Goal: Task Accomplishment & Management: Use online tool/utility

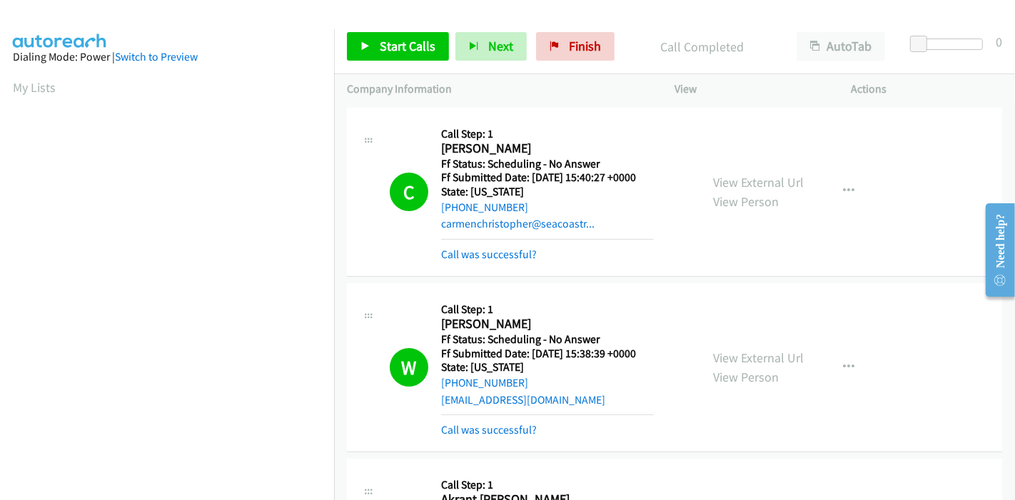
scroll to position [3805, 0]
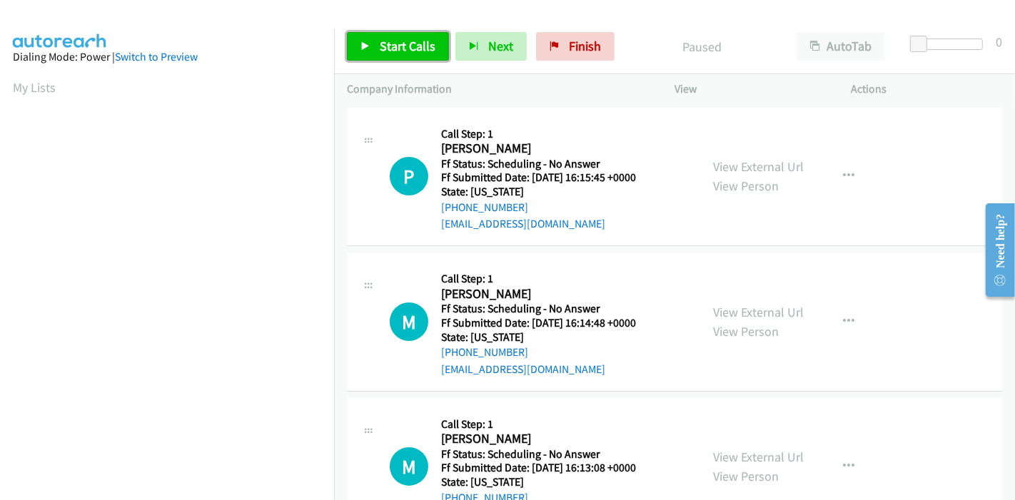
click at [402, 44] on span "Start Calls" at bounding box center [408, 46] width 56 height 16
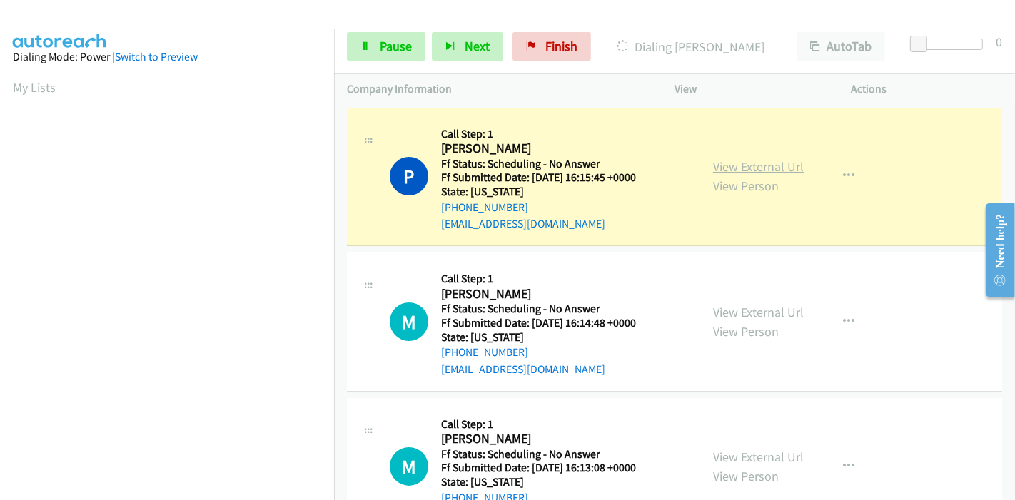
click at [742, 160] on link "View External Url" at bounding box center [758, 166] width 91 height 16
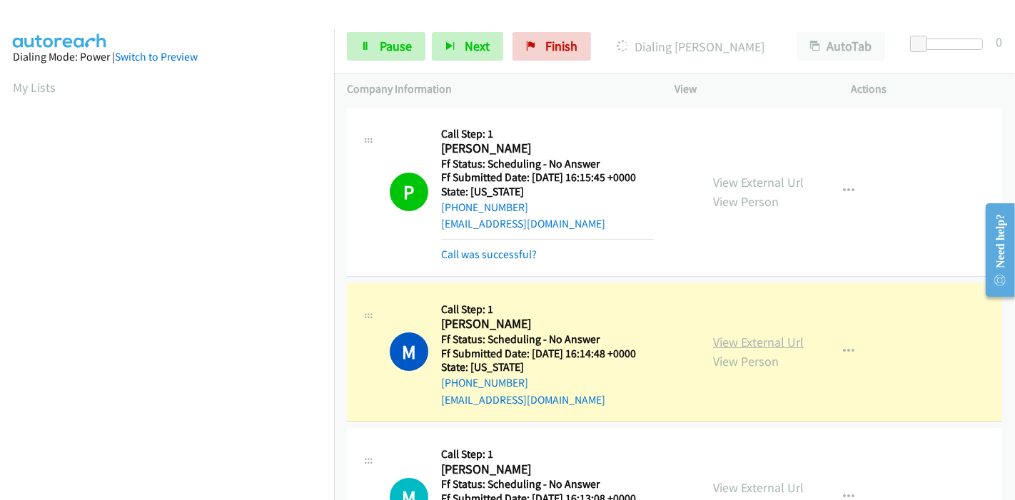
click at [768, 343] on link "View External Url" at bounding box center [758, 342] width 91 height 16
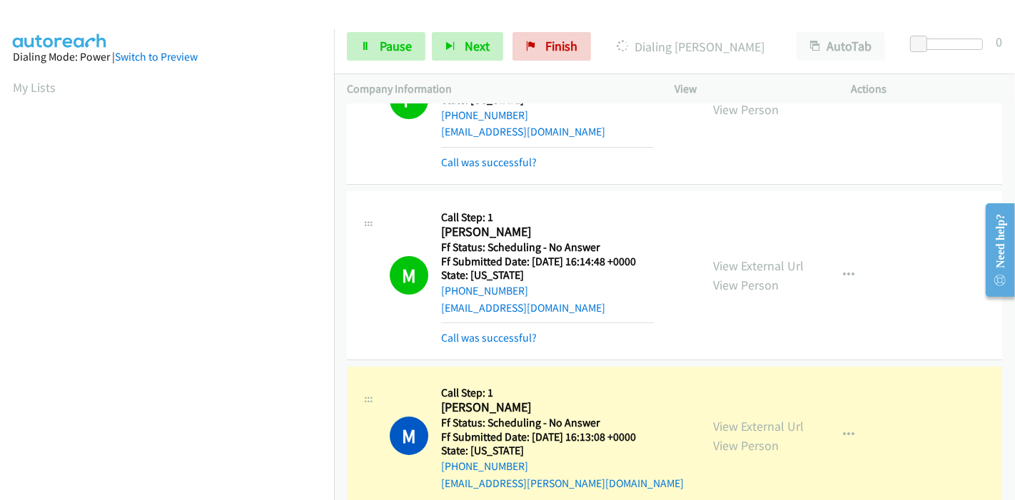
scroll to position [238, 0]
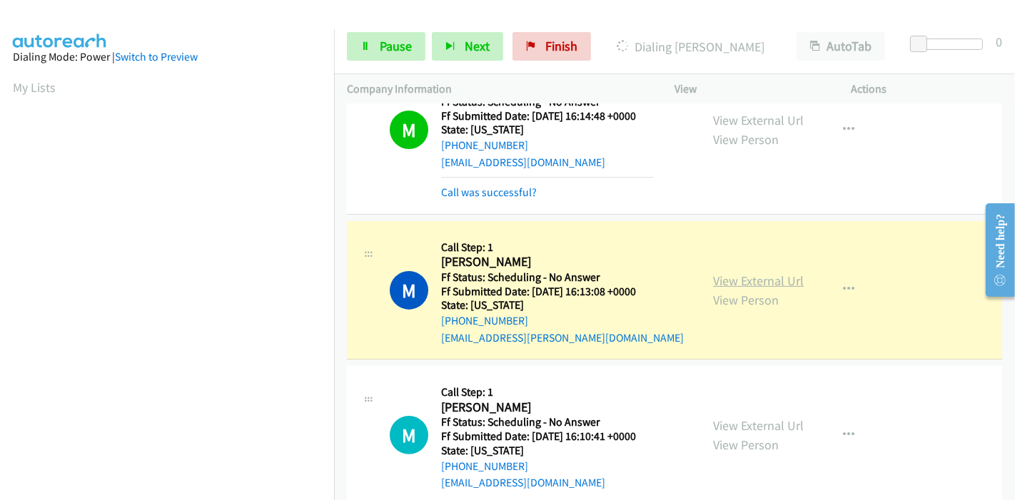
click at [733, 278] on link "View External Url" at bounding box center [758, 281] width 91 height 16
drag, startPoint x: 385, startPoint y: 39, endPoint x: 387, endPoint y: 49, distance: 9.4
click at [385, 39] on span "Pause" at bounding box center [396, 46] width 32 height 16
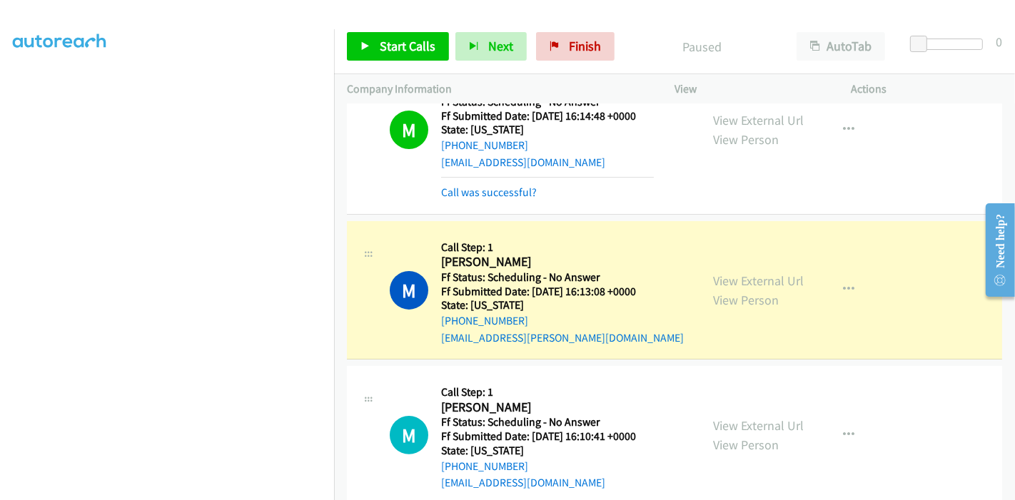
scroll to position [301, 0]
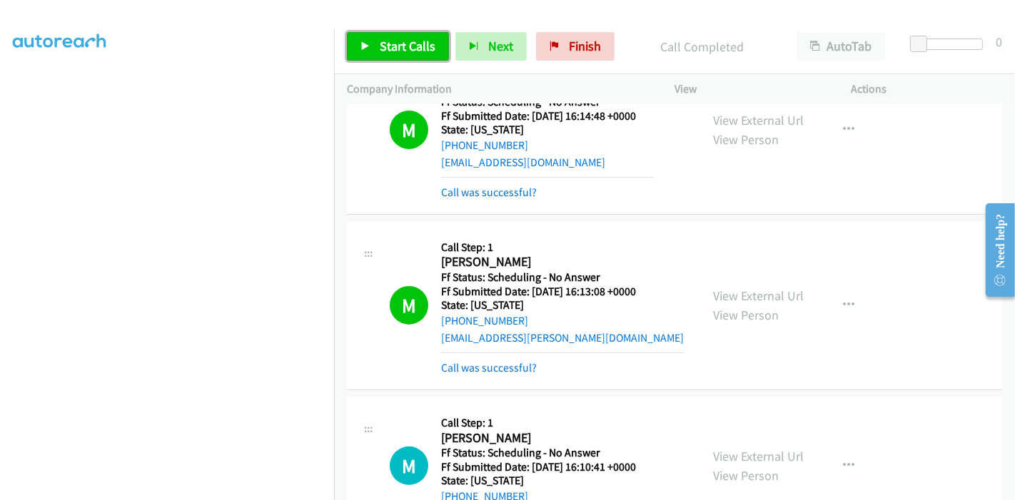
click at [418, 44] on span "Start Calls" at bounding box center [408, 46] width 56 height 16
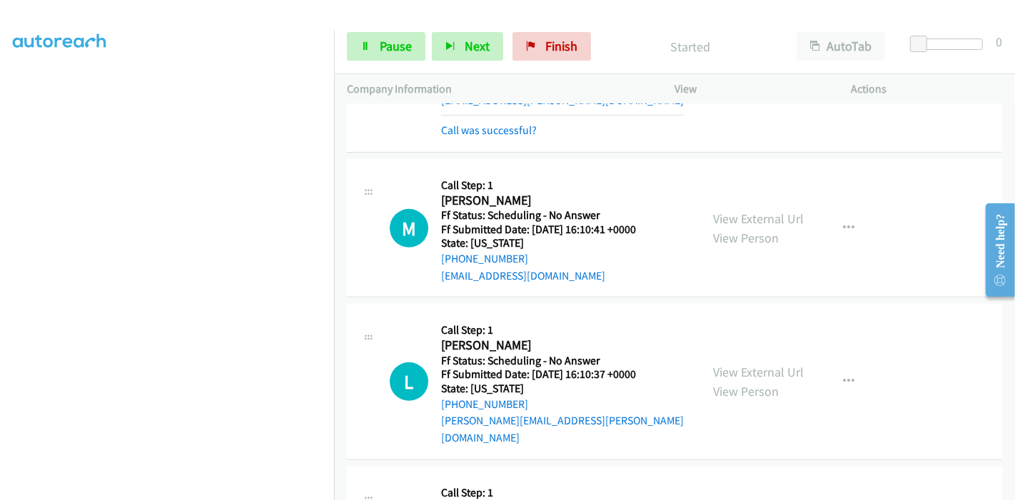
scroll to position [143, 0]
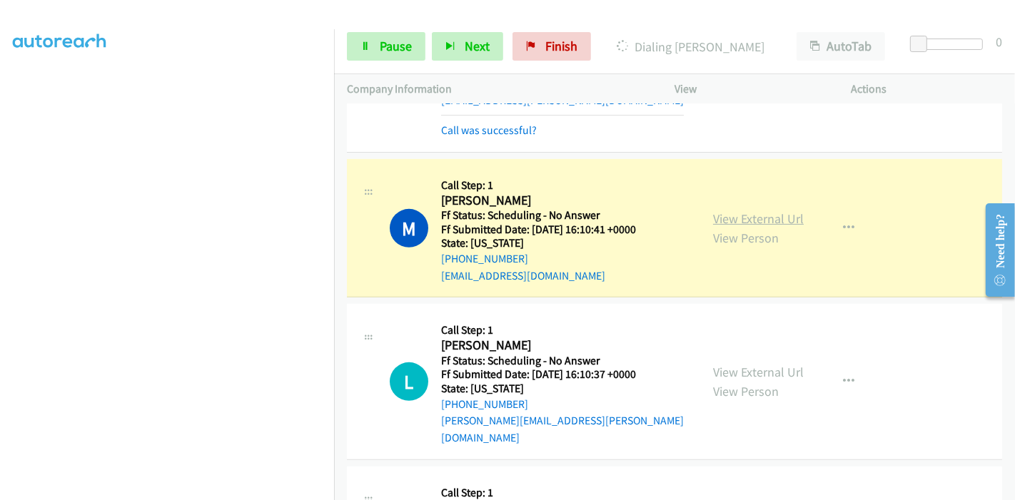
click at [714, 210] on link "View External Url" at bounding box center [758, 218] width 91 height 16
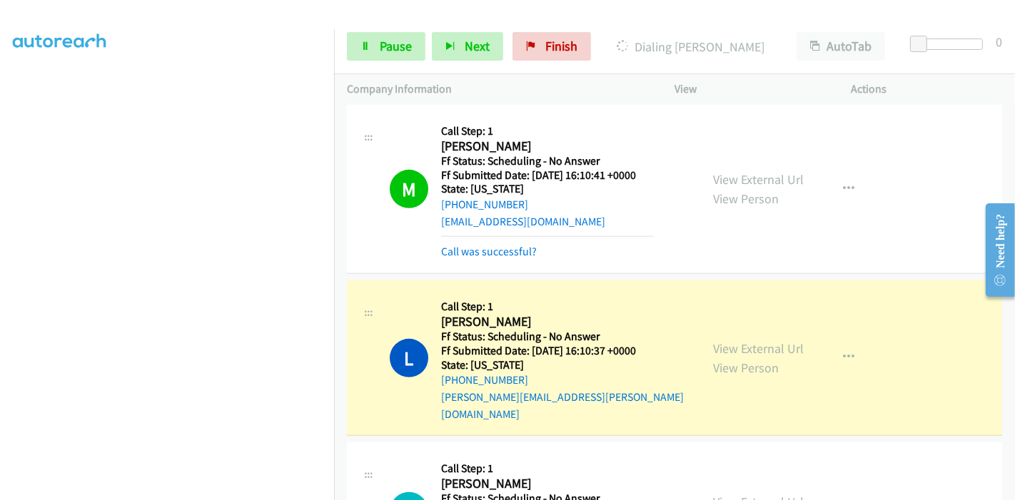
scroll to position [554, 0]
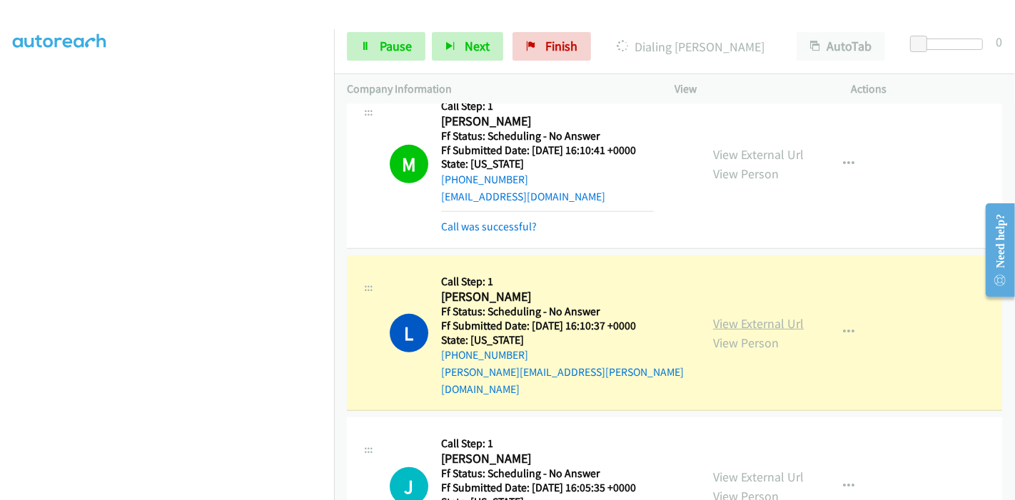
click at [774, 315] on link "View External Url" at bounding box center [758, 323] width 91 height 16
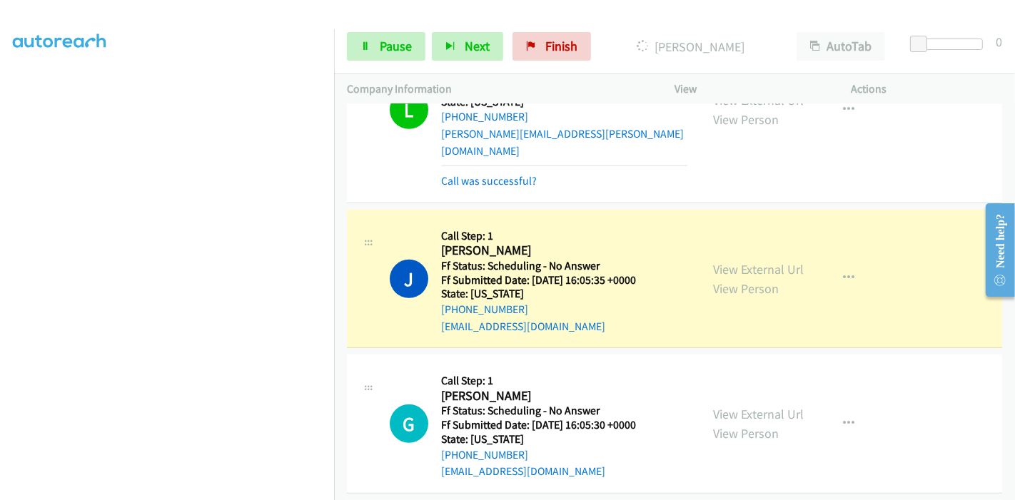
scroll to position [872, 0]
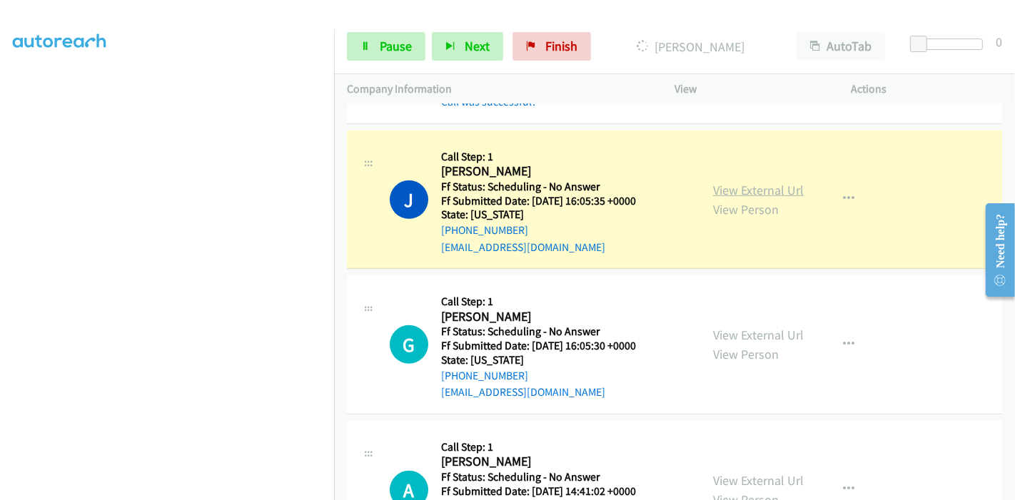
click at [746, 182] on link "View External Url" at bounding box center [758, 190] width 91 height 16
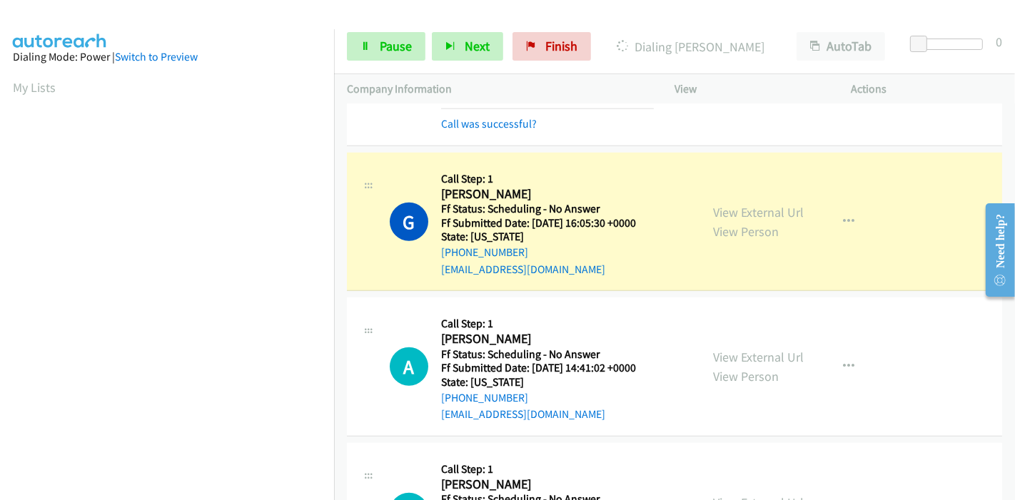
scroll to position [1030, 0]
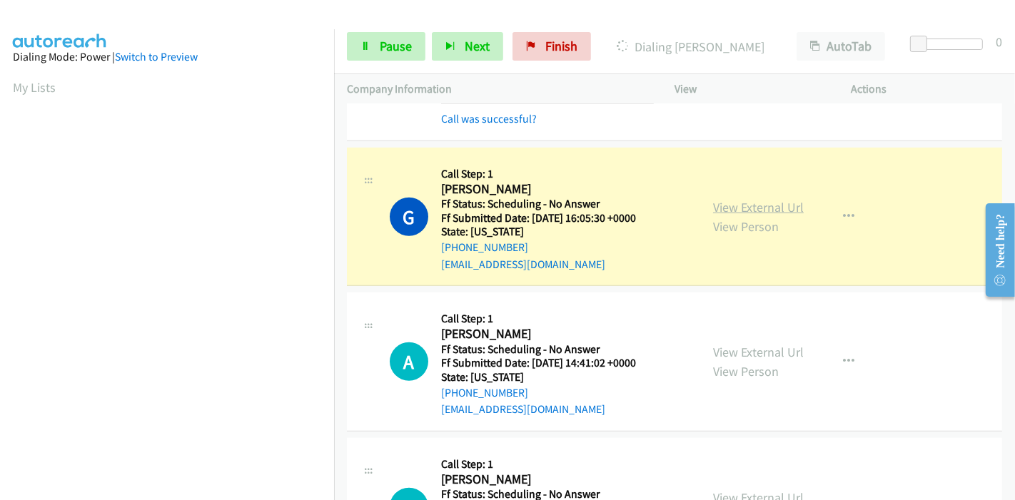
click at [731, 199] on link "View External Url" at bounding box center [758, 207] width 91 height 16
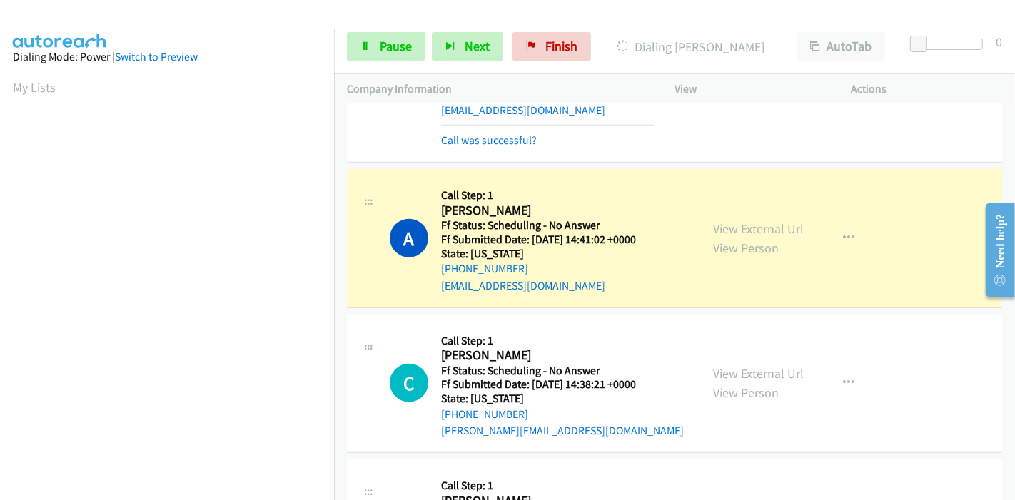
scroll to position [1189, 0]
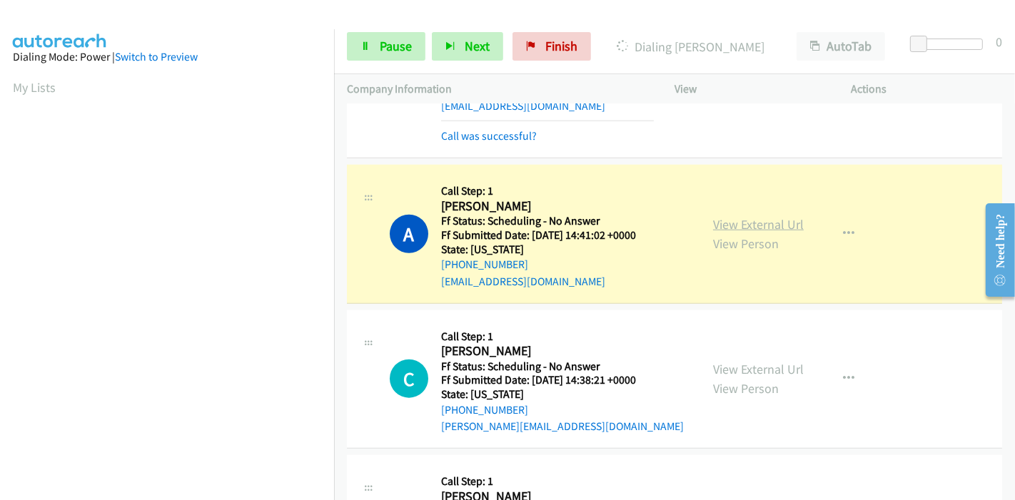
click at [740, 216] on link "View External Url" at bounding box center [758, 224] width 91 height 16
click at [367, 46] on icon at bounding box center [365, 47] width 10 height 10
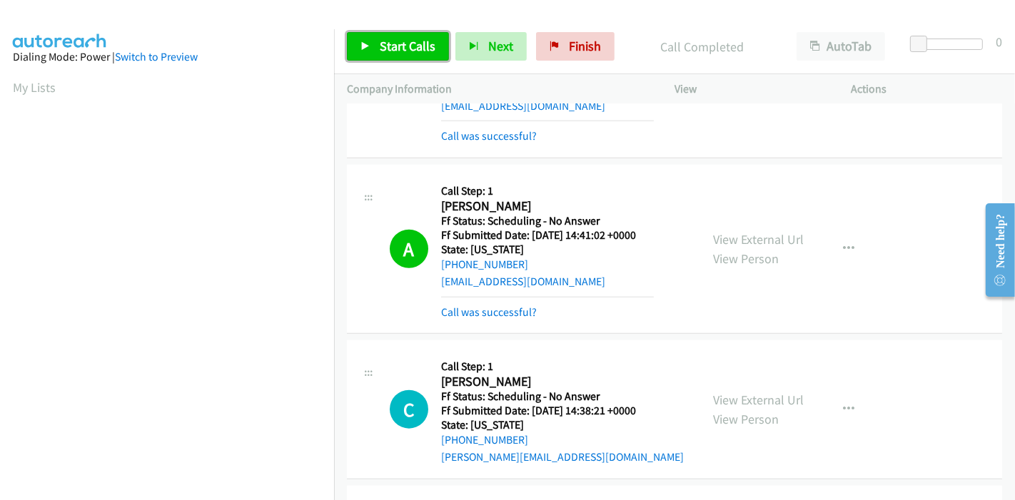
click at [387, 39] on span "Start Calls" at bounding box center [408, 46] width 56 height 16
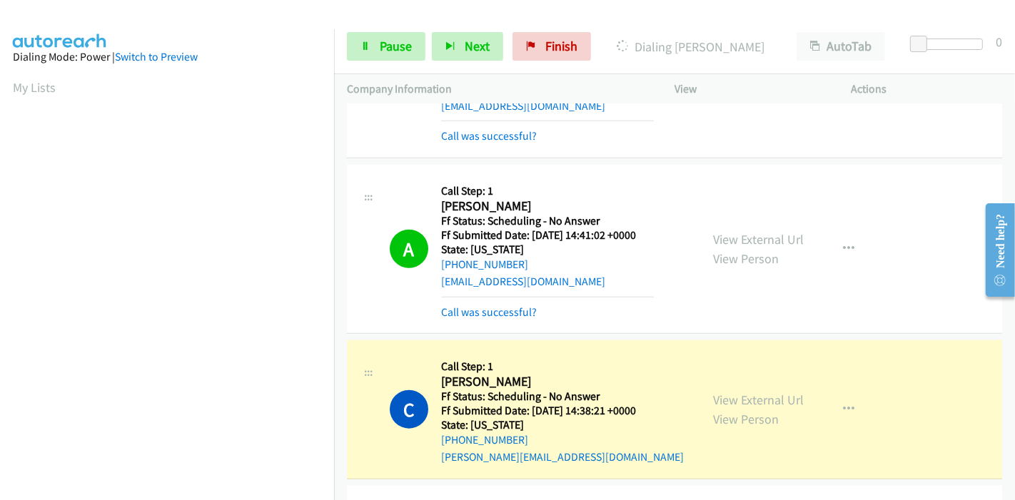
click at [703, 380] on div "View External Url View Person View External Url Email Schedule/Manage Callback …" at bounding box center [795, 409] width 190 height 113
click at [716, 392] on link "View External Url" at bounding box center [758, 400] width 91 height 16
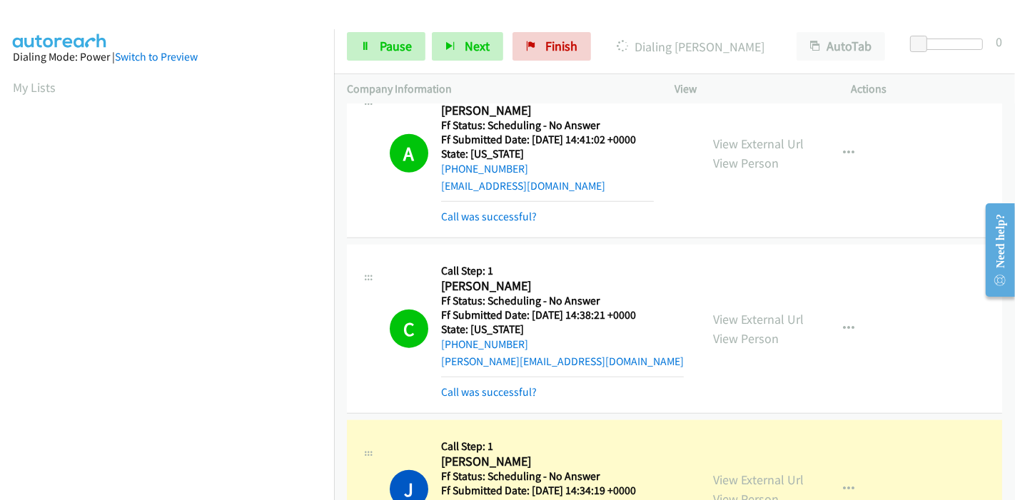
scroll to position [1427, 0]
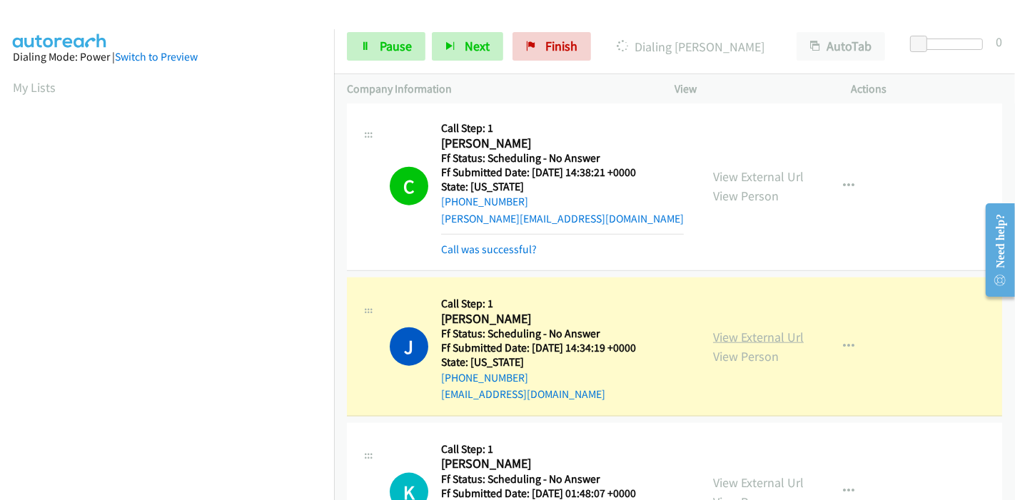
click at [713, 329] on link "View External Url" at bounding box center [758, 337] width 91 height 16
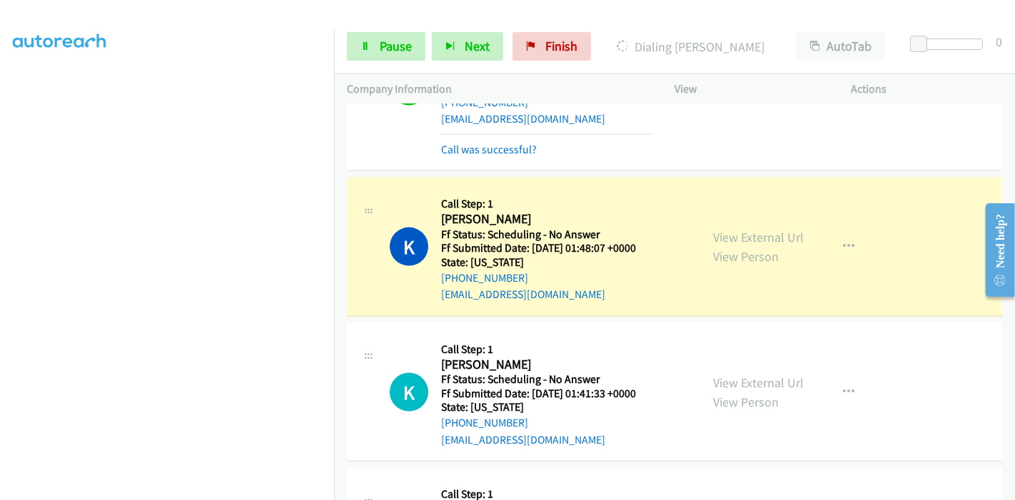
scroll to position [1744, 0]
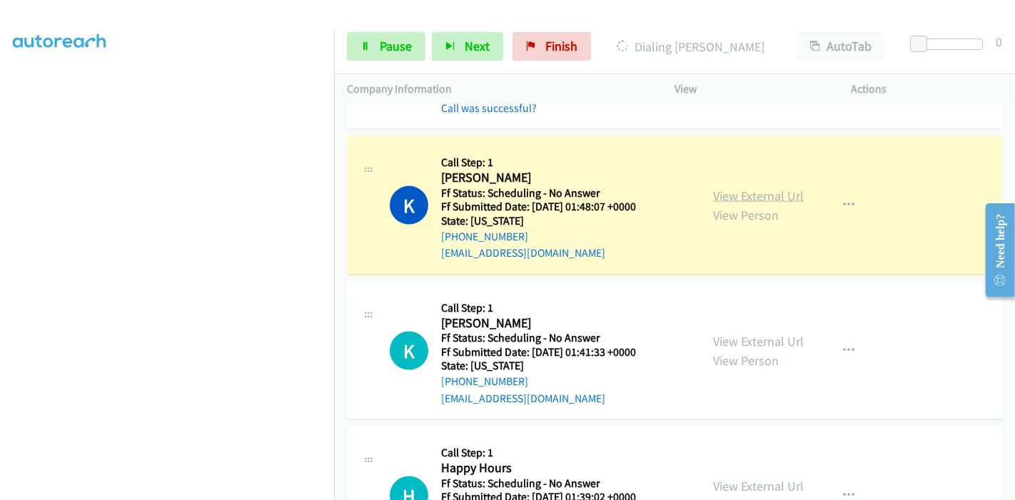
click at [768, 188] on link "View External Url" at bounding box center [758, 196] width 91 height 16
click at [372, 34] on link "Pause" at bounding box center [386, 46] width 78 height 29
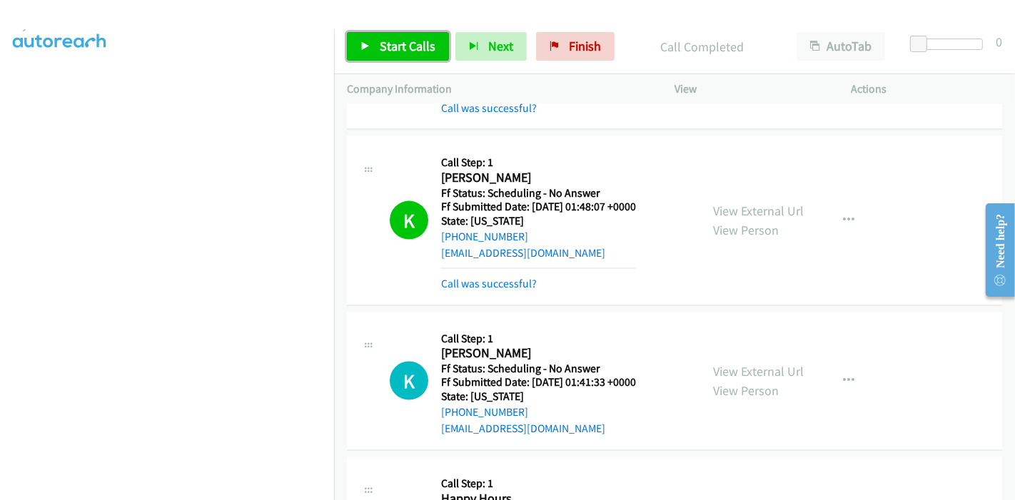
click at [400, 50] on span "Start Calls" at bounding box center [408, 46] width 56 height 16
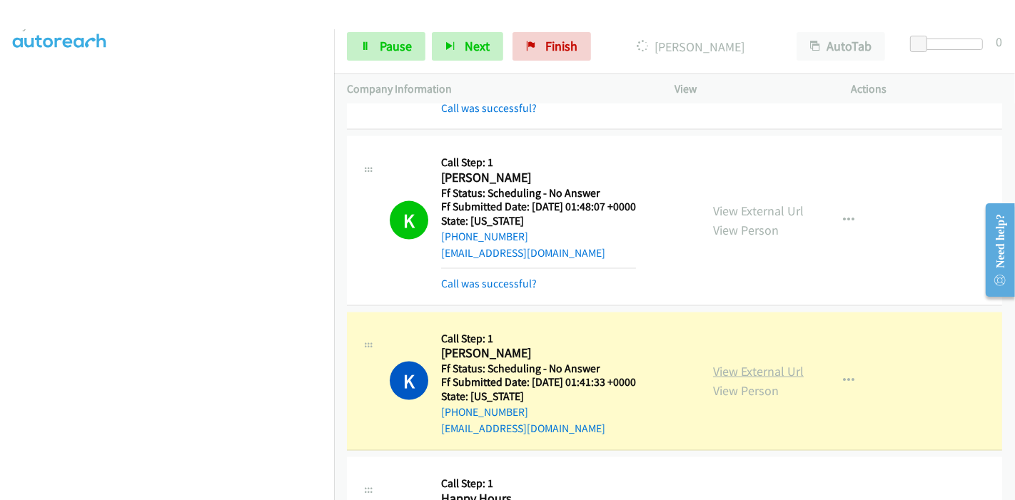
click at [713, 363] on link "View External Url" at bounding box center [758, 371] width 91 height 16
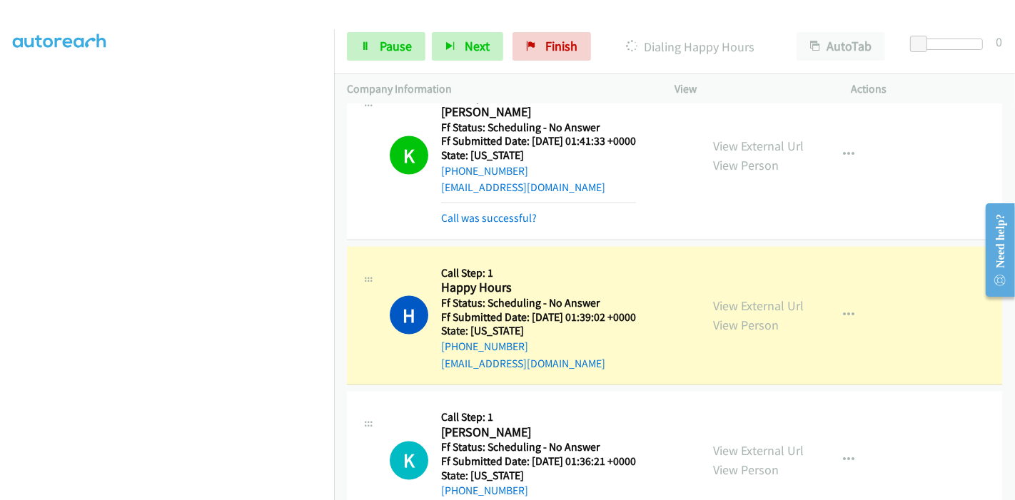
scroll to position [2061, 0]
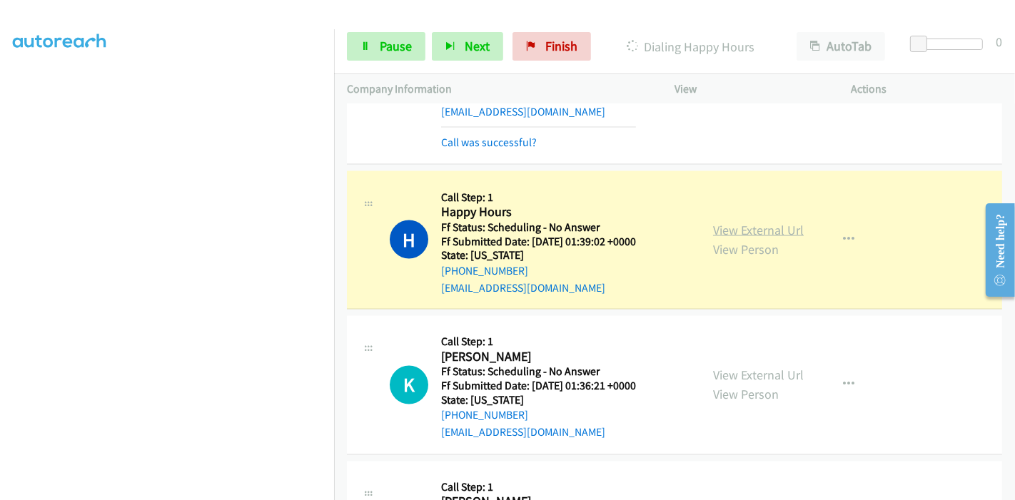
click at [773, 222] on link "View External Url" at bounding box center [758, 230] width 91 height 16
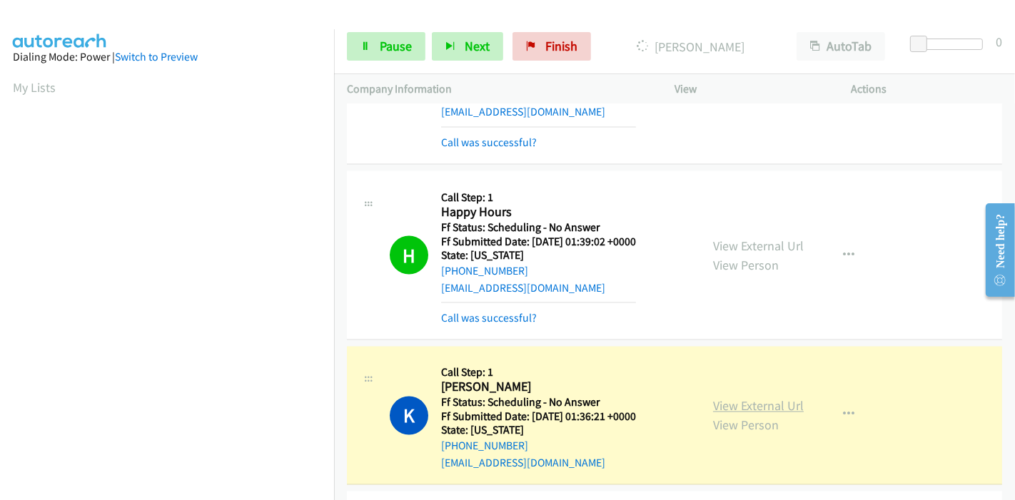
click at [717, 398] on link "View External Url" at bounding box center [758, 406] width 91 height 16
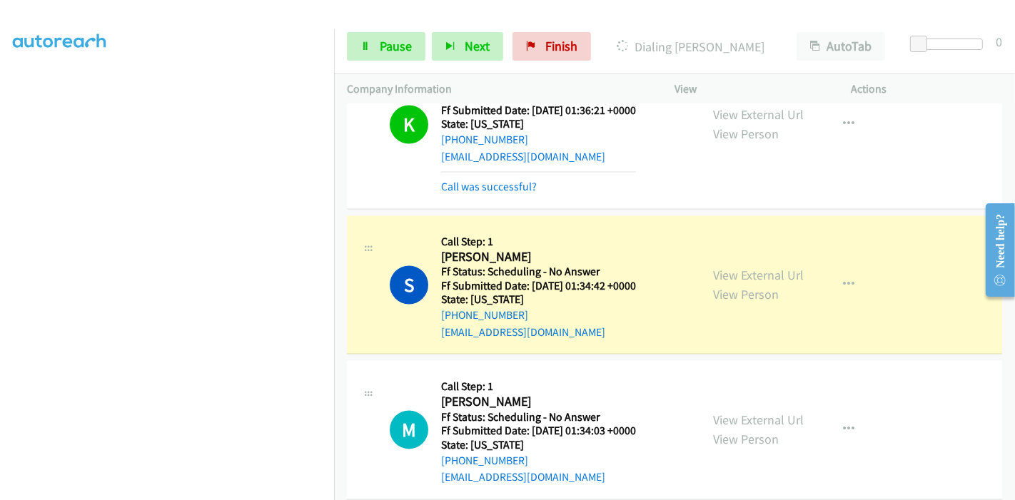
scroll to position [2378, 0]
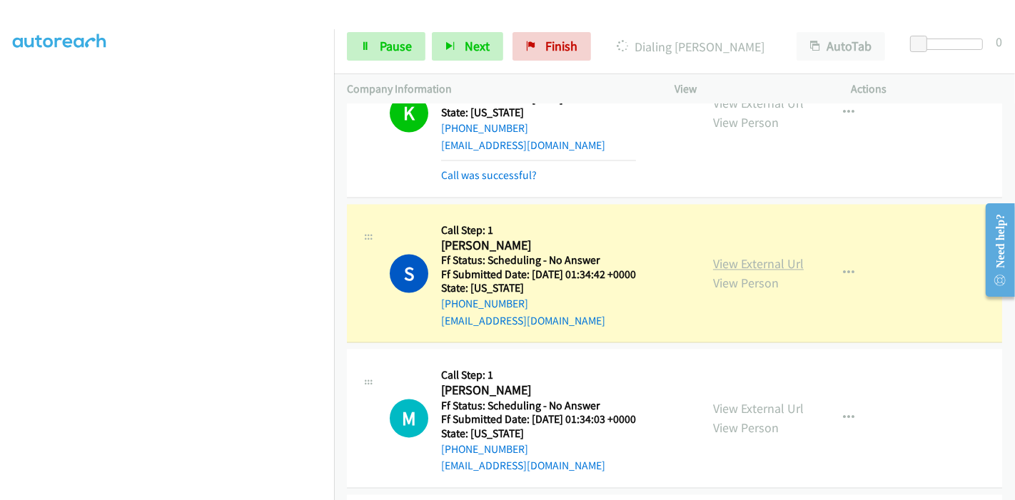
click at [776, 256] on link "View External Url" at bounding box center [758, 264] width 91 height 16
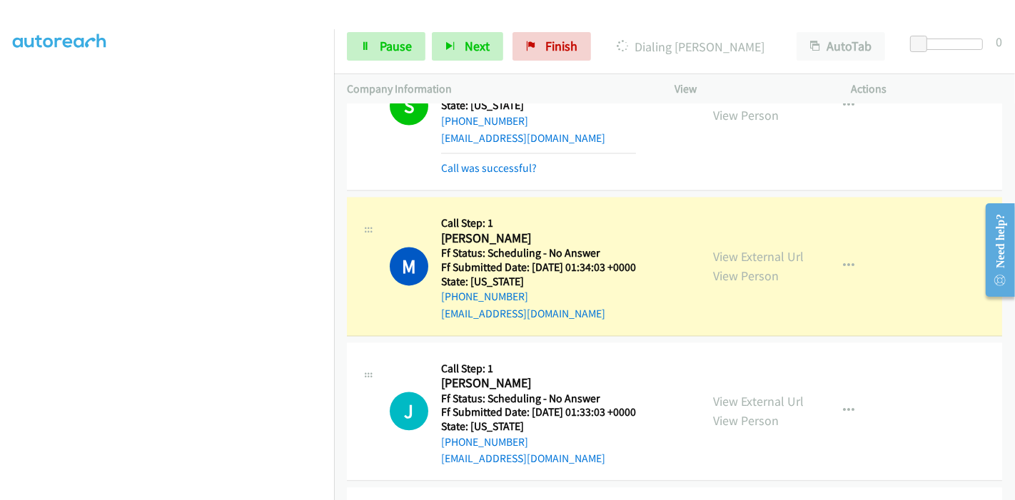
scroll to position [2616, 0]
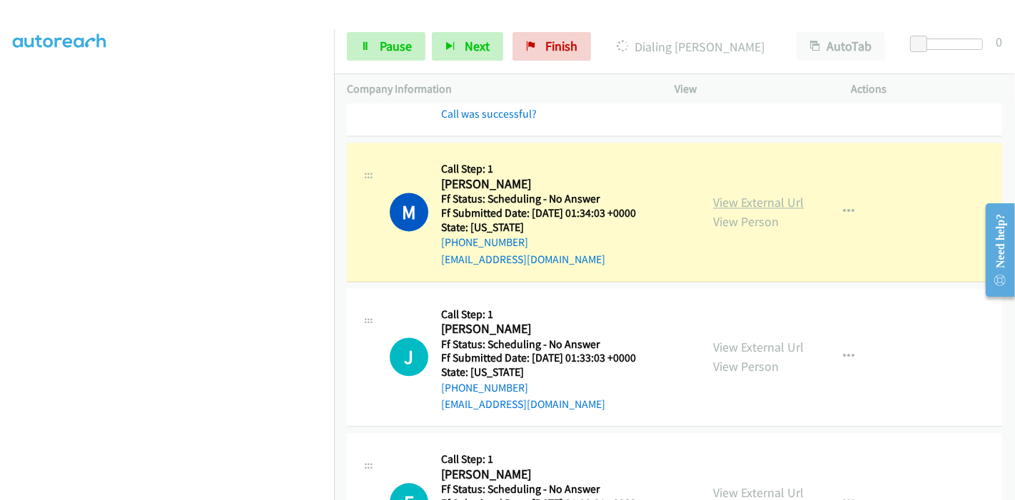
click at [728, 194] on link "View External Url" at bounding box center [758, 202] width 91 height 16
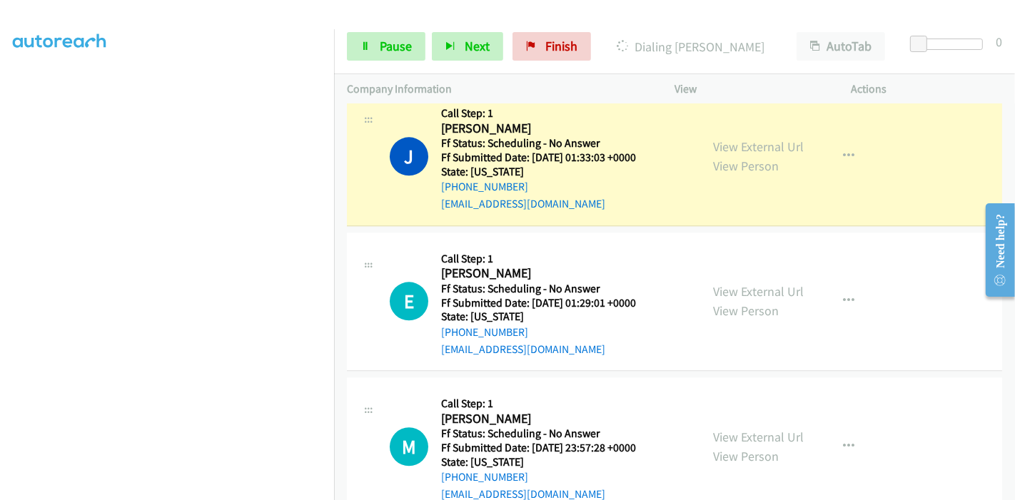
scroll to position [2854, 0]
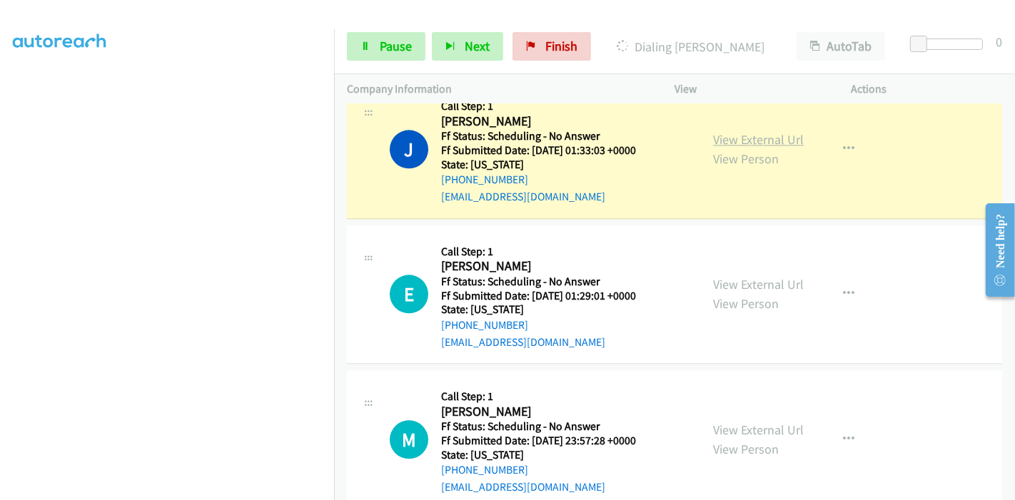
click at [742, 131] on link "View External Url" at bounding box center [758, 139] width 91 height 16
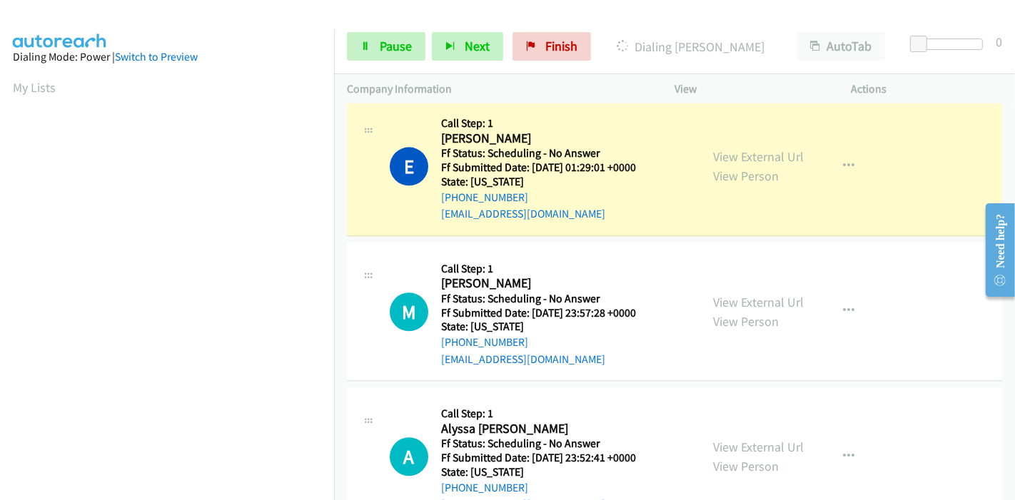
scroll to position [301, 0]
click at [717, 148] on link "View External Url" at bounding box center [758, 156] width 91 height 16
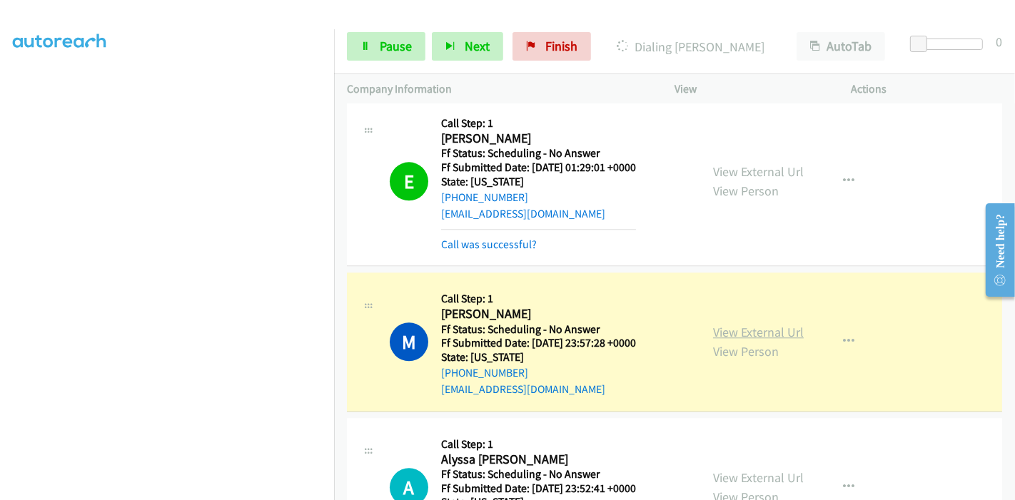
click at [713, 324] on link "View External Url" at bounding box center [758, 332] width 91 height 16
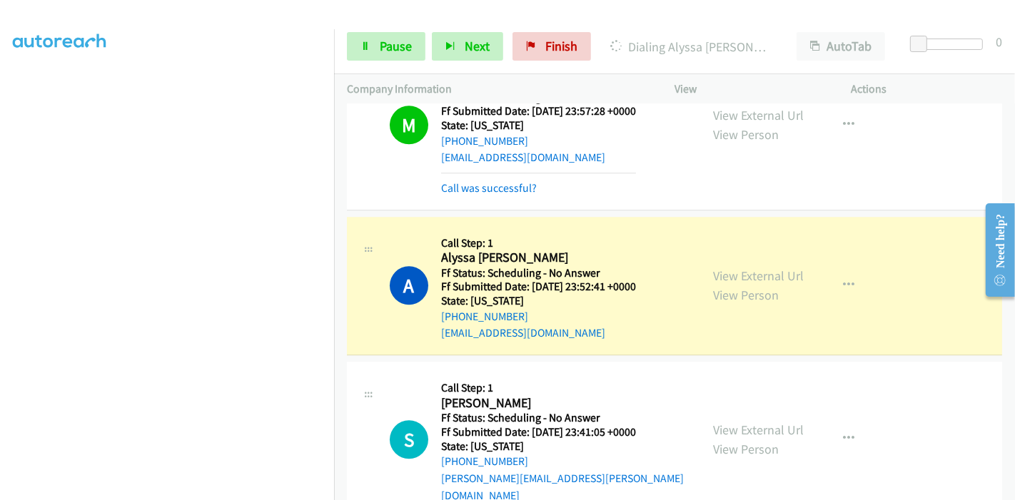
scroll to position [3250, 0]
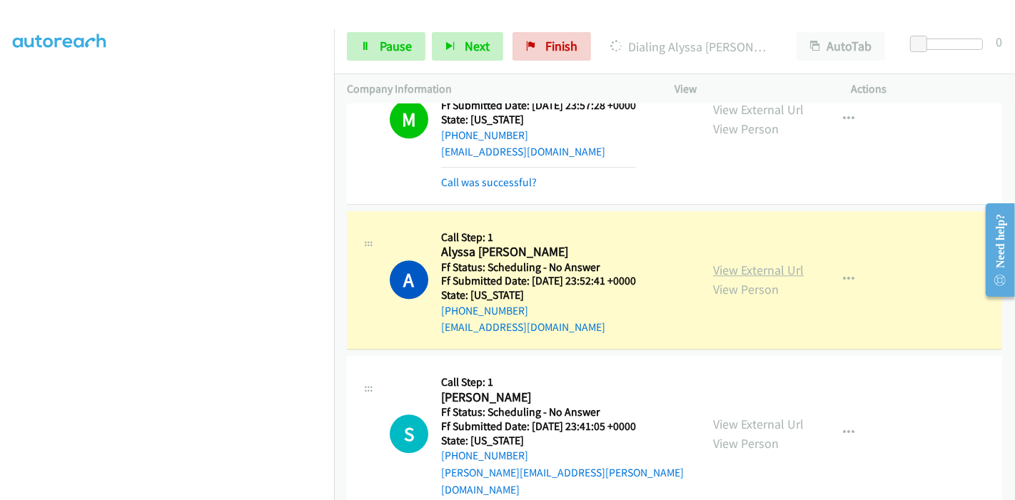
click at [716, 262] on link "View External Url" at bounding box center [758, 270] width 91 height 16
click at [371, 44] on link "Pause" at bounding box center [386, 46] width 78 height 29
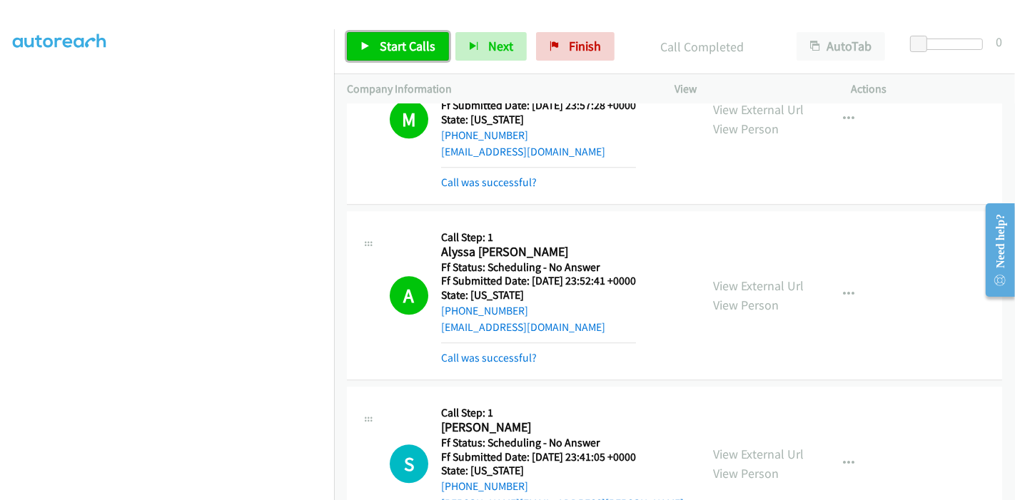
click at [410, 43] on span "Start Calls" at bounding box center [408, 46] width 56 height 16
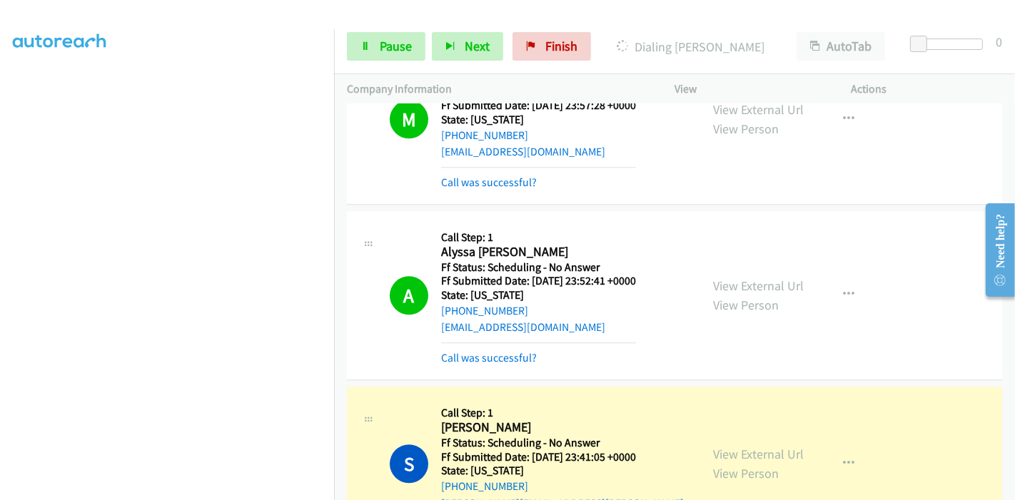
scroll to position [0, 0]
click at [713, 446] on link "View External Url" at bounding box center [758, 454] width 91 height 16
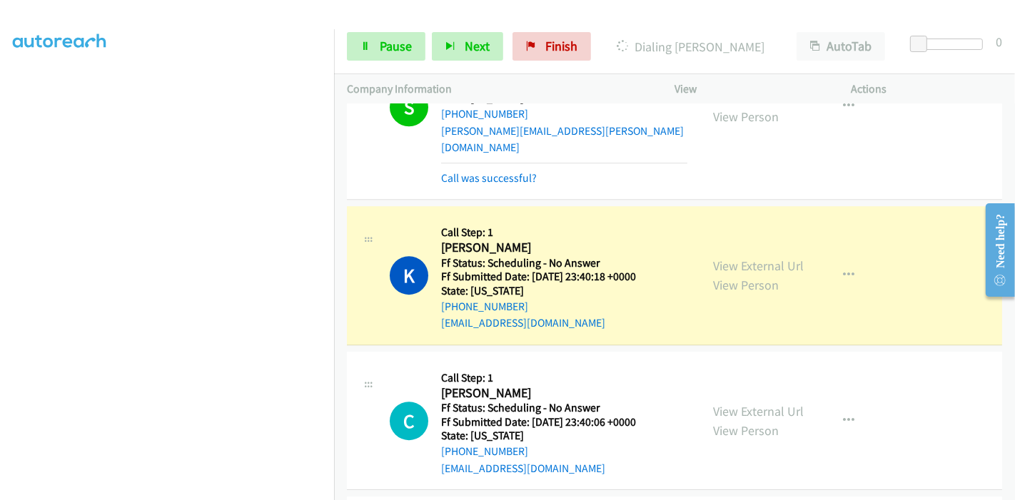
scroll to position [3647, 0]
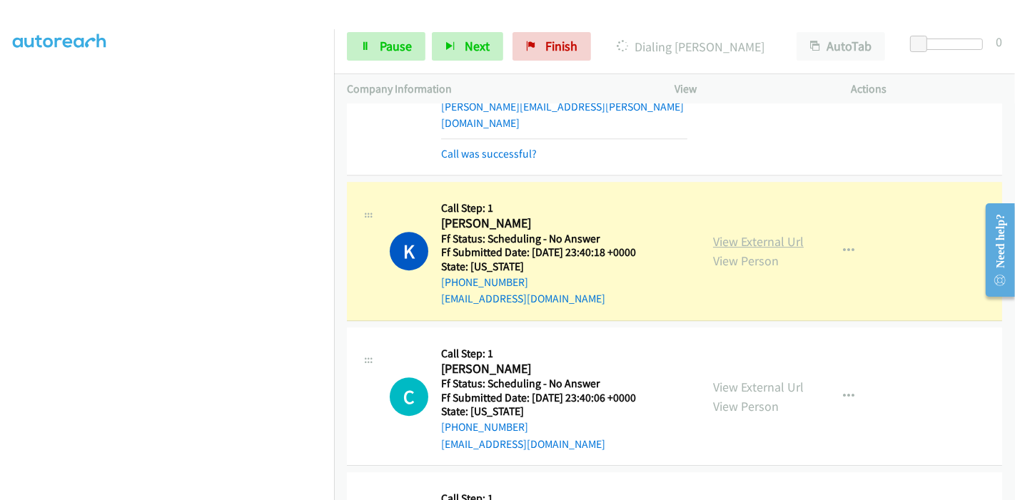
click at [783, 233] on link "View External Url" at bounding box center [758, 241] width 91 height 16
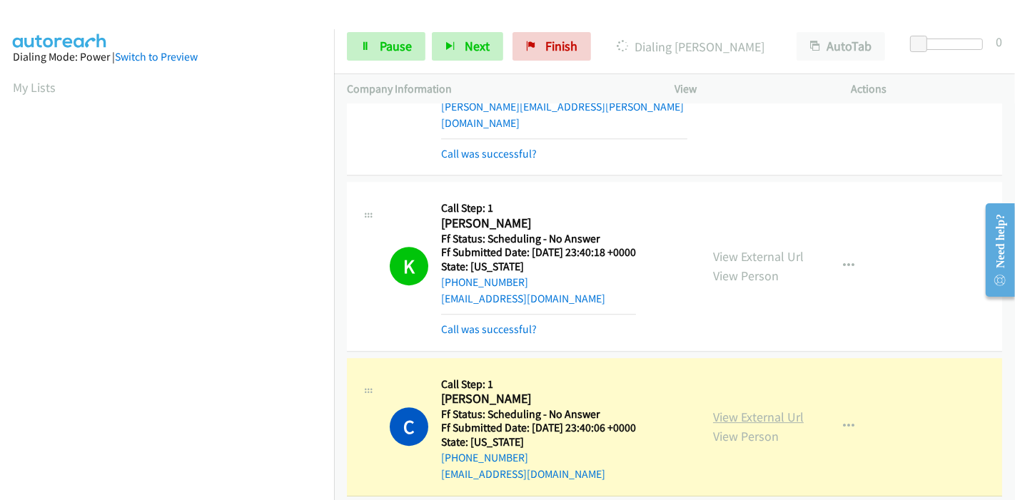
click at [721, 409] on link "View External Url" at bounding box center [758, 417] width 91 height 16
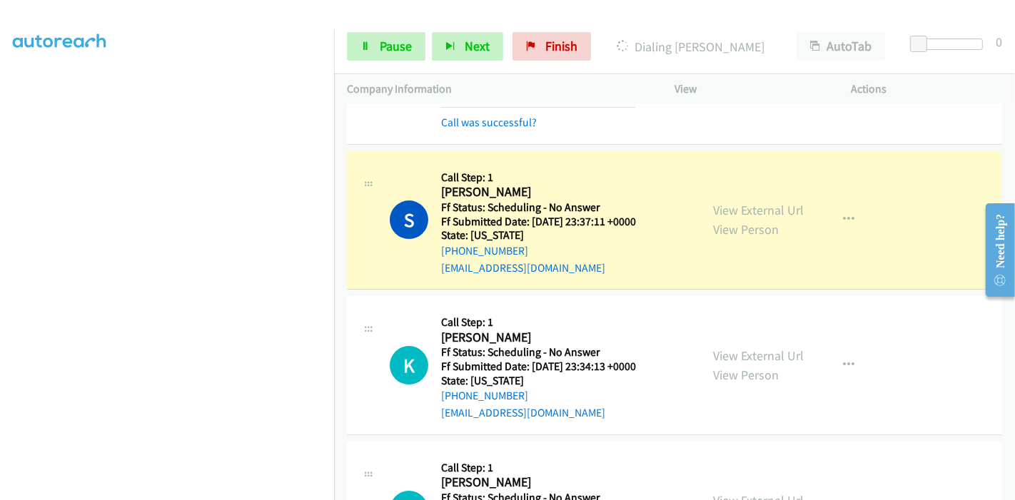
scroll to position [4043, 0]
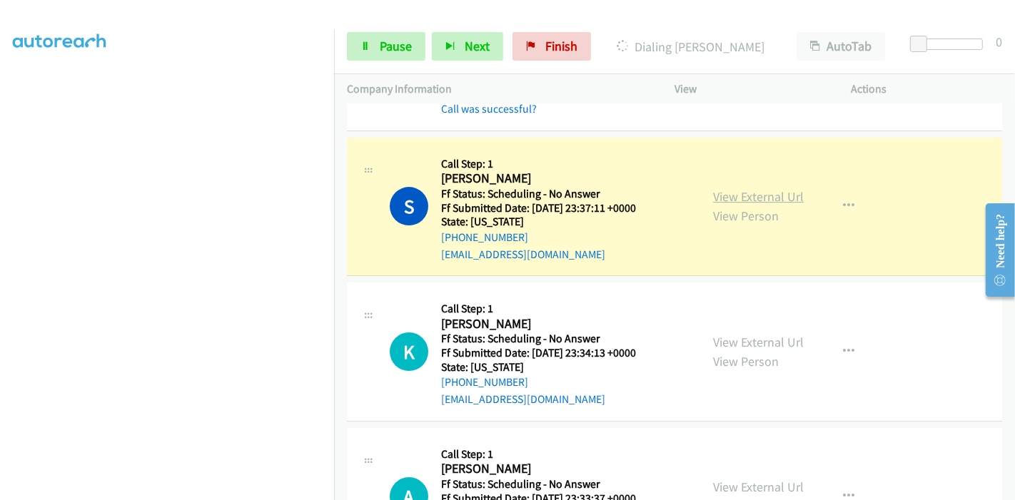
click at [772, 188] on link "View External Url" at bounding box center [758, 196] width 91 height 16
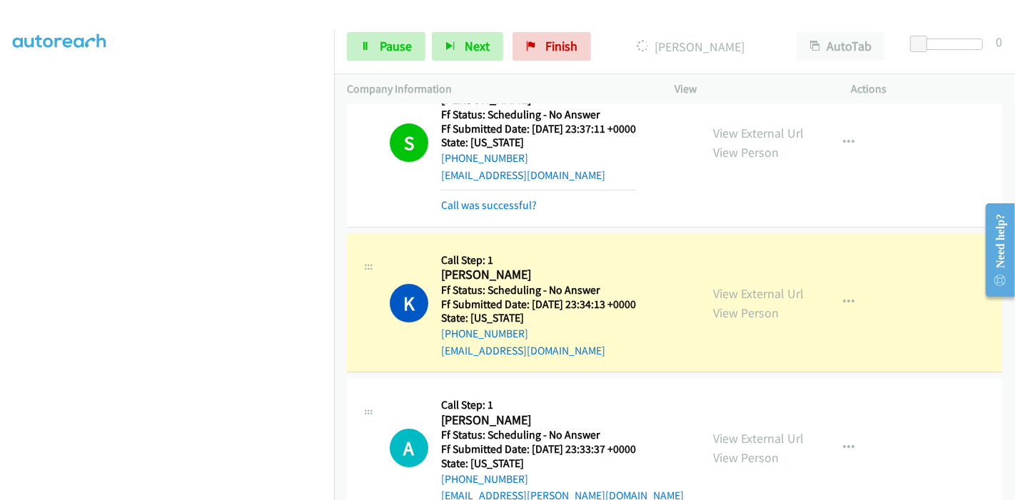
scroll to position [301, 0]
click at [776, 285] on link "View External Url" at bounding box center [758, 293] width 91 height 16
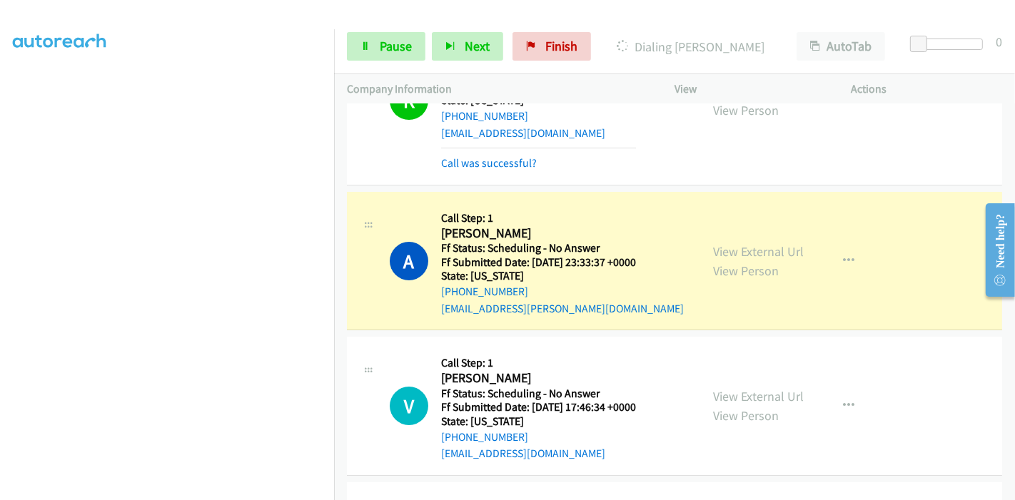
scroll to position [4360, 0]
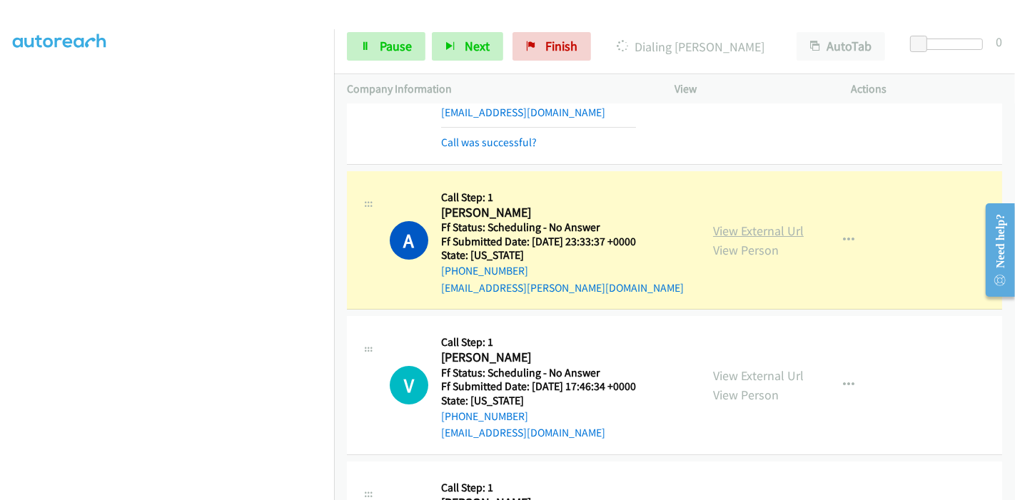
click at [766, 223] on link "View External Url" at bounding box center [758, 231] width 91 height 16
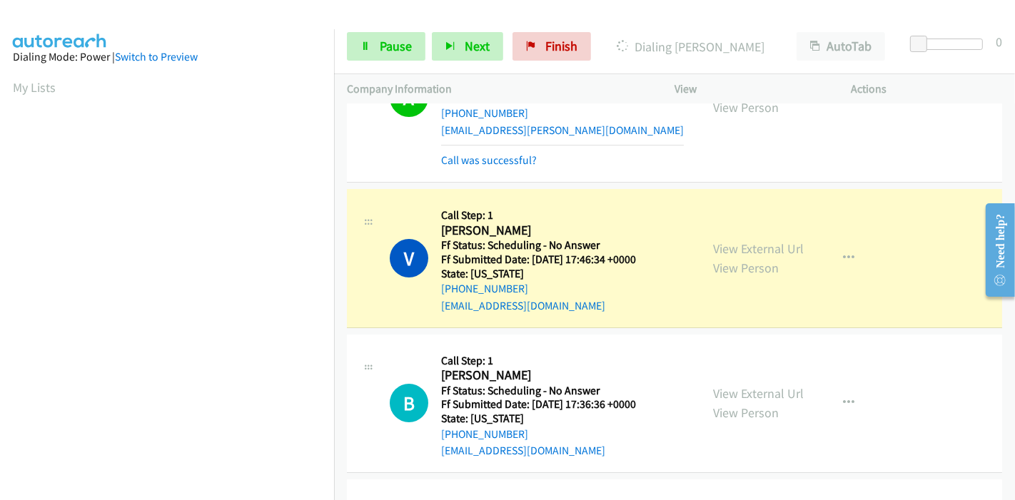
scroll to position [4519, 0]
click at [770, 240] on link "View External Url" at bounding box center [758, 248] width 91 height 16
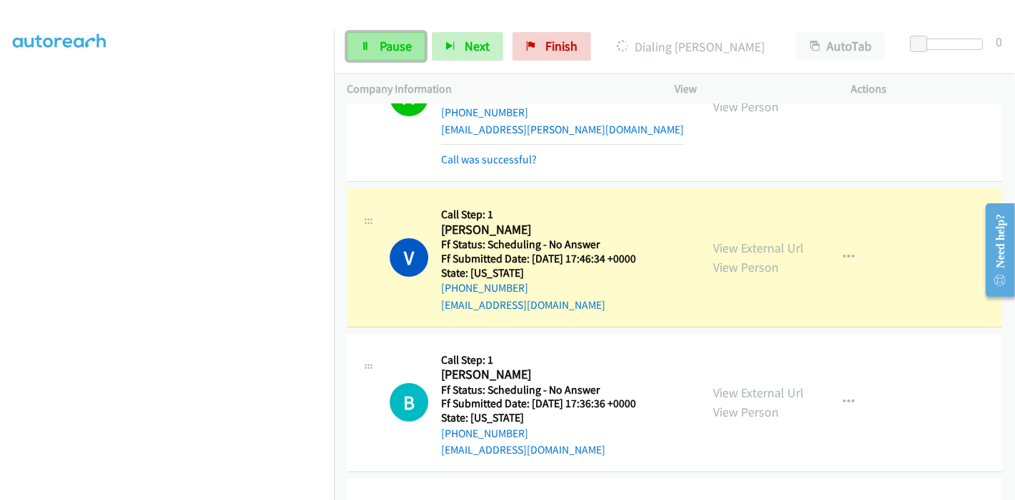
click at [389, 51] on span "Pause" at bounding box center [396, 46] width 32 height 16
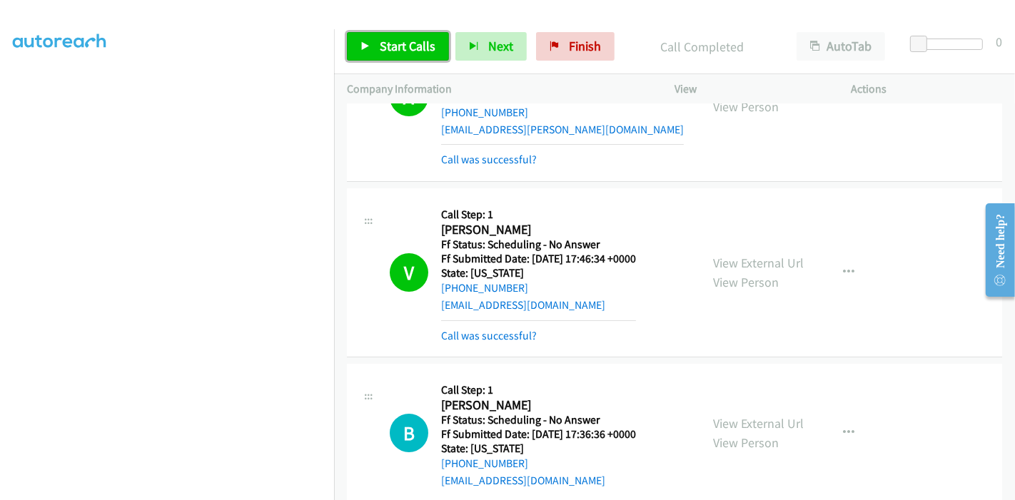
click at [387, 37] on link "Start Calls" at bounding box center [398, 46] width 102 height 29
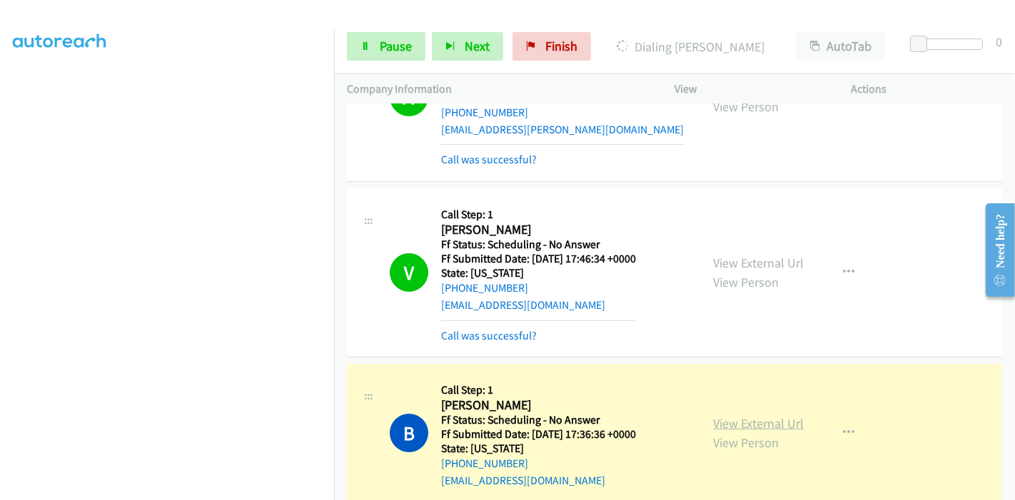
click at [758, 415] on link "View External Url" at bounding box center [758, 423] width 91 height 16
drag, startPoint x: 393, startPoint y: 49, endPoint x: 375, endPoint y: 36, distance: 22.6
click at [393, 48] on span "Pause" at bounding box center [396, 46] width 32 height 16
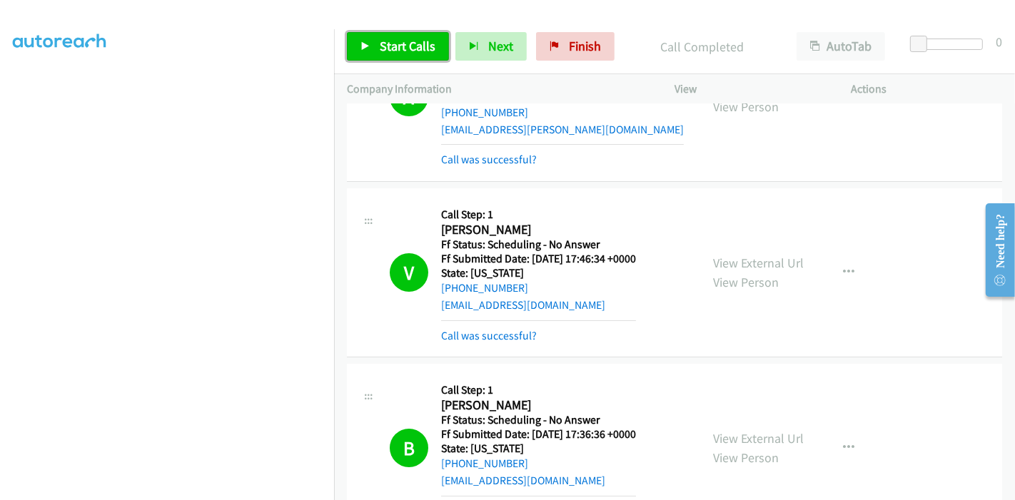
click at [400, 51] on span "Start Calls" at bounding box center [408, 46] width 56 height 16
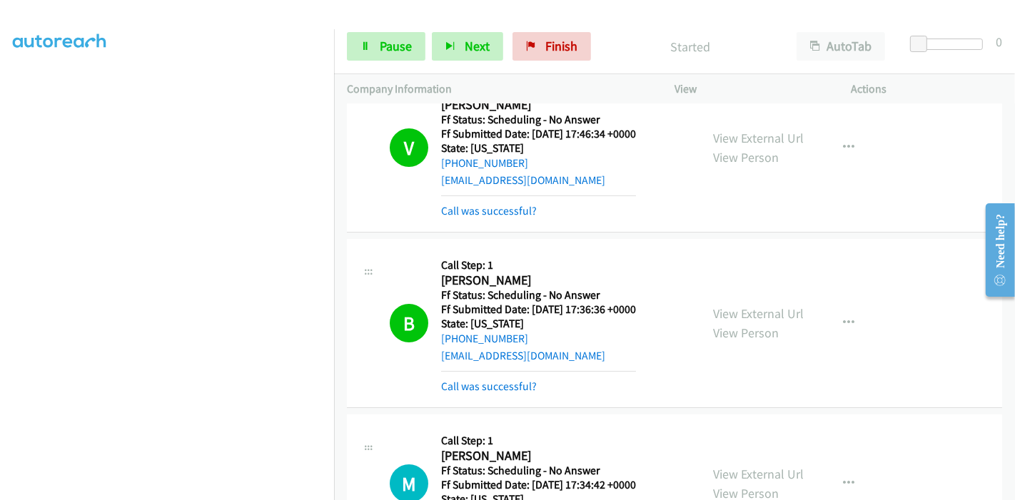
scroll to position [4677, 0]
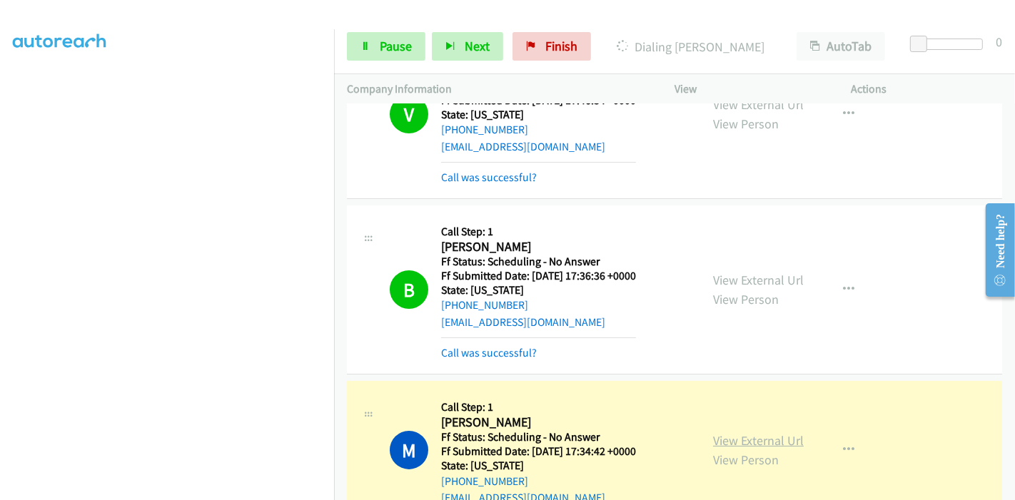
click at [738, 432] on link "View External Url" at bounding box center [758, 440] width 91 height 16
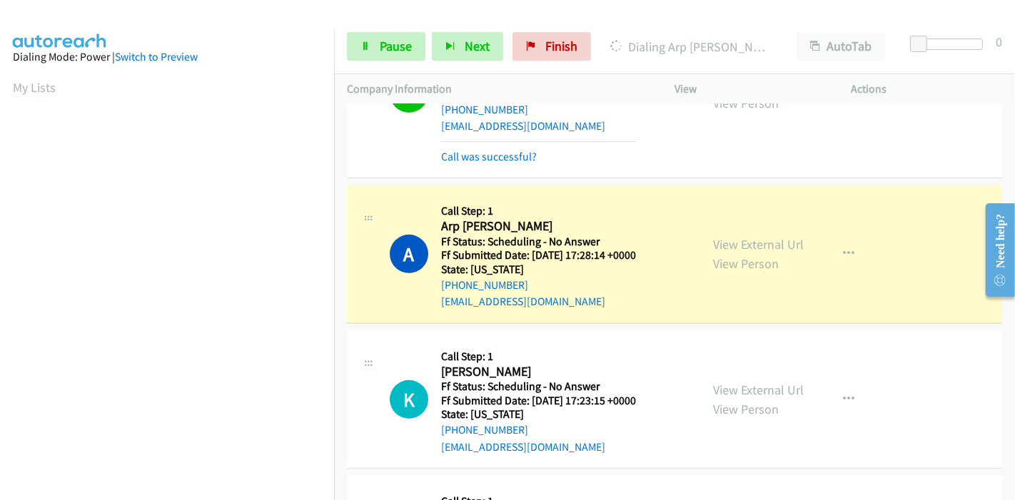
scroll to position [5074, 0]
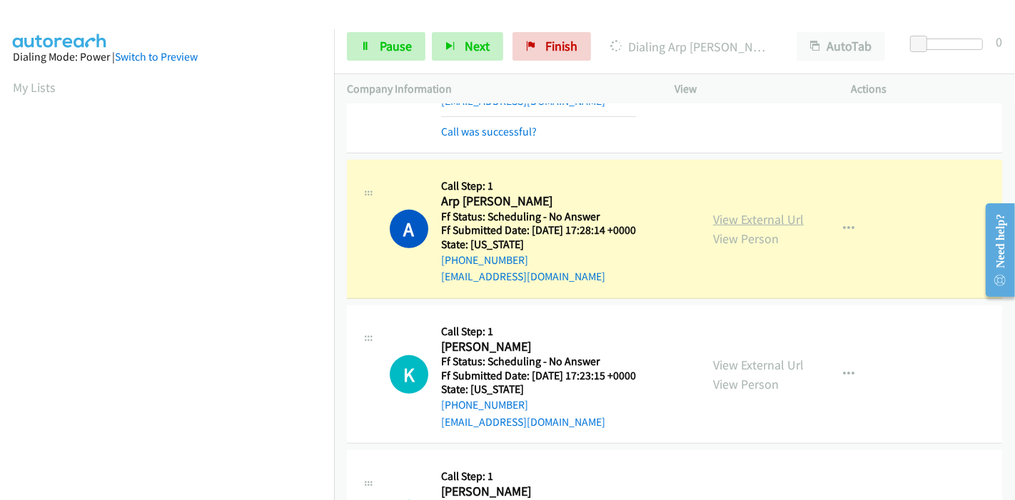
click at [744, 211] on link "View External Url" at bounding box center [758, 219] width 91 height 16
click at [375, 41] on link "Pause" at bounding box center [386, 46] width 78 height 29
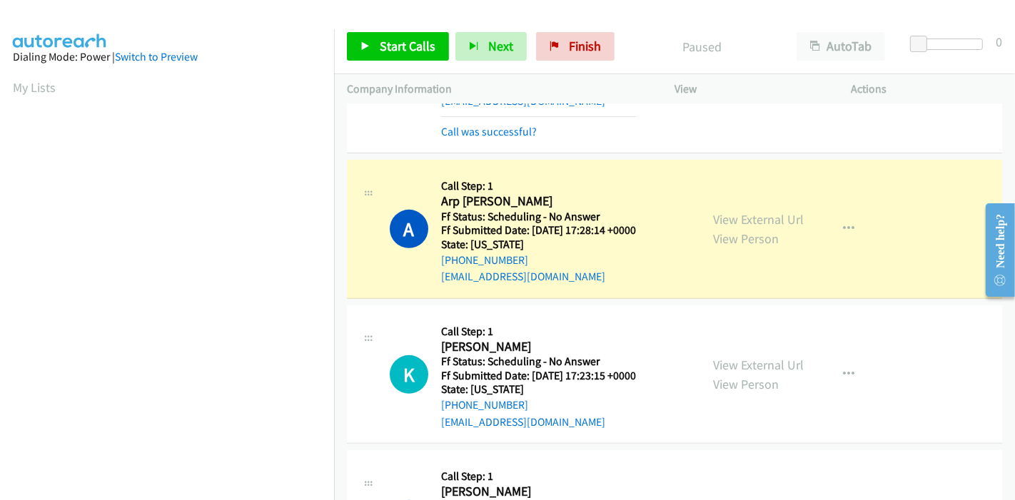
scroll to position [301, 0]
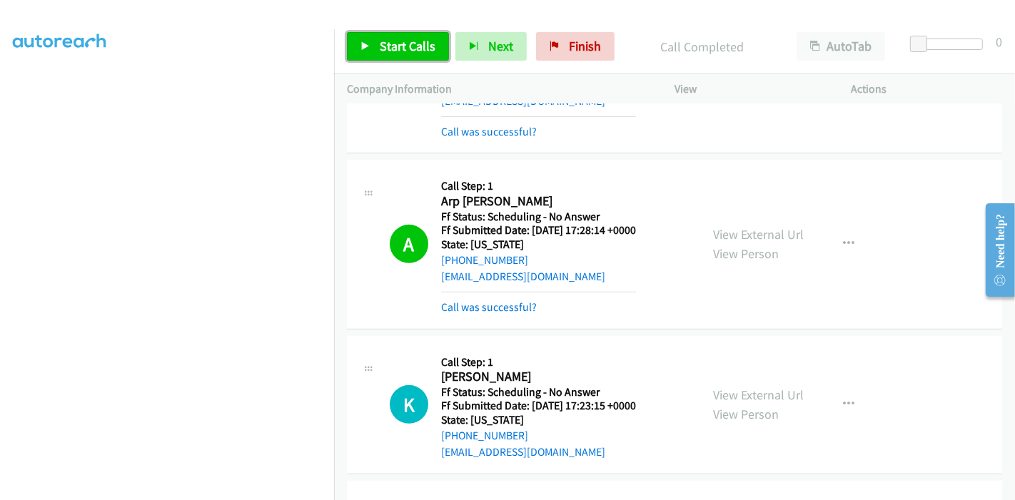
click at [393, 46] on span "Start Calls" at bounding box center [408, 46] width 56 height 16
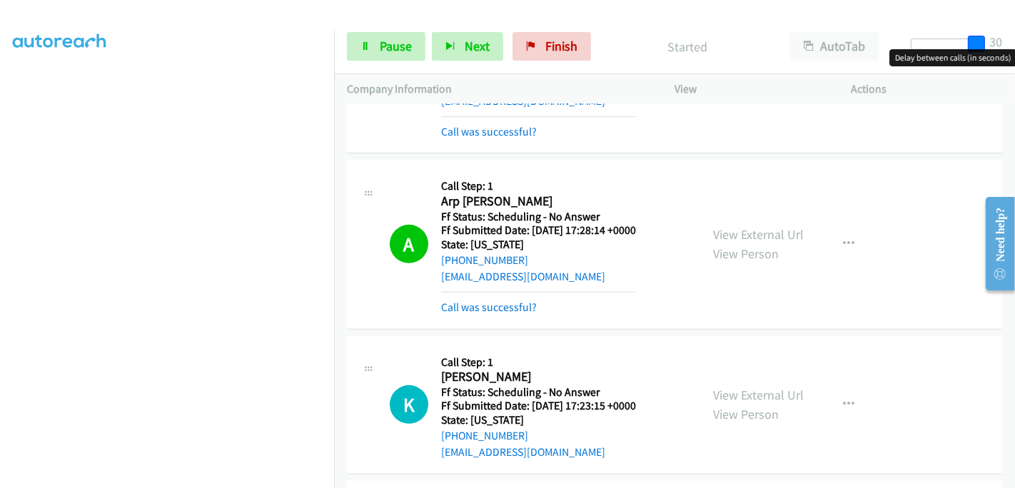
drag, startPoint x: 917, startPoint y: 46, endPoint x: 985, endPoint y: 54, distance: 69.0
click at [985, 54] on body "Start Calls Pause Next Finish Started AutoTab AutoTab 30 Company Information In…" at bounding box center [507, 34] width 1015 height 68
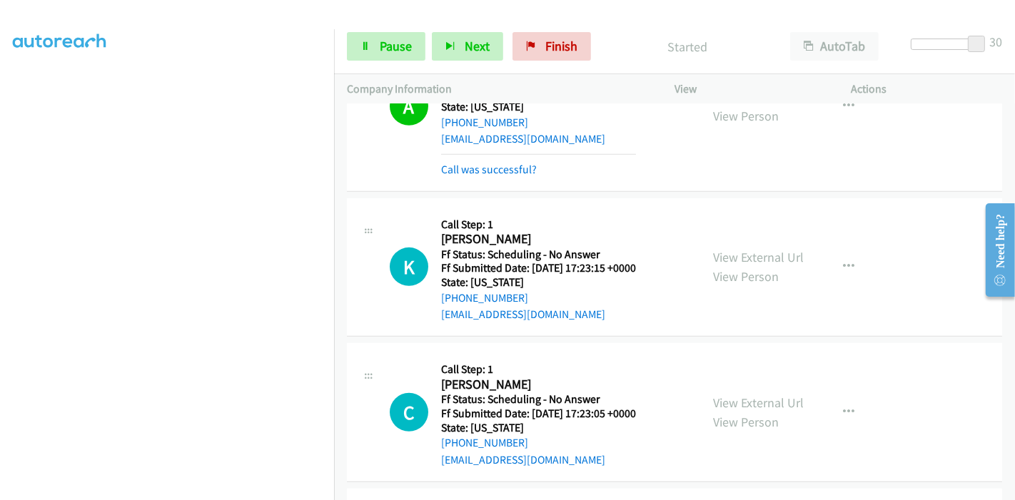
scroll to position [5232, 0]
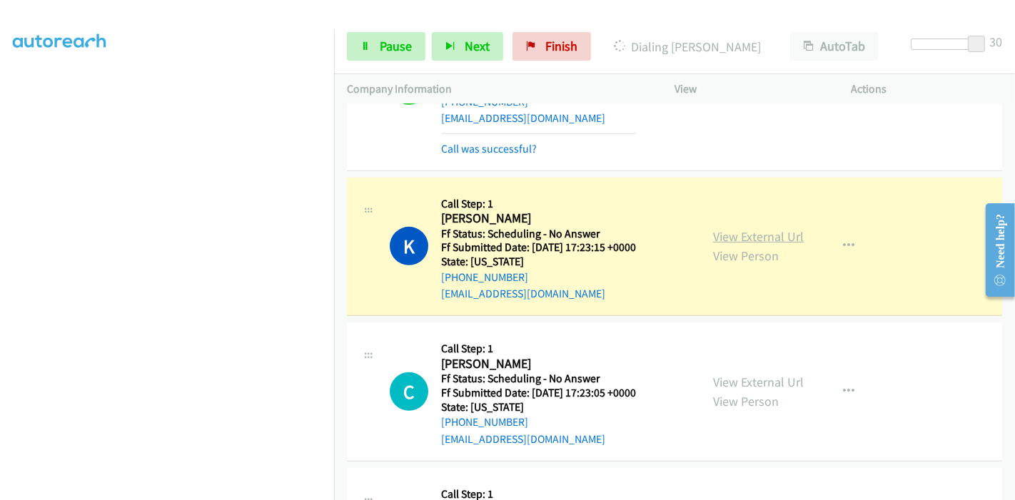
click at [738, 228] on link "View External Url" at bounding box center [758, 236] width 91 height 16
click at [718, 191] on div "View External Url View Person View External Url Email Schedule/Manage Callback …" at bounding box center [795, 247] width 190 height 113
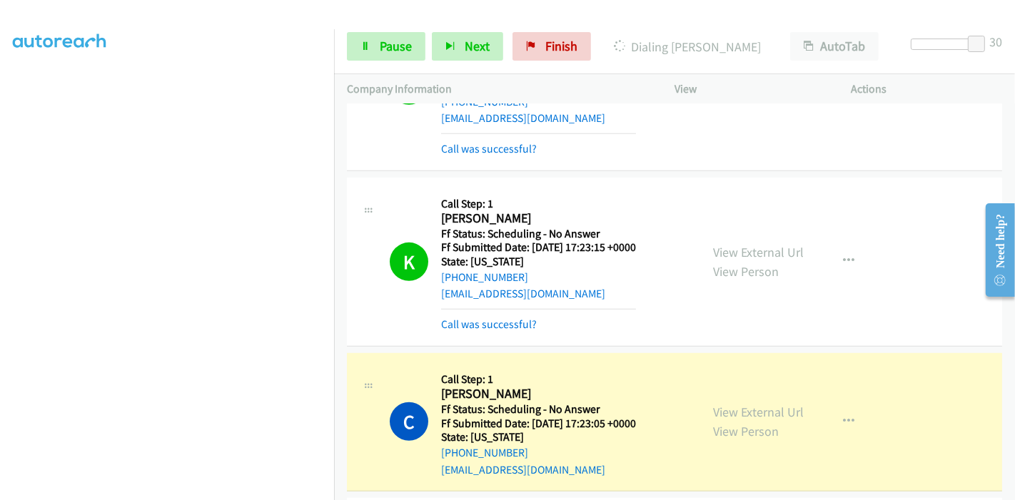
scroll to position [0, 0]
click at [713, 404] on link "View External Url" at bounding box center [758, 412] width 91 height 16
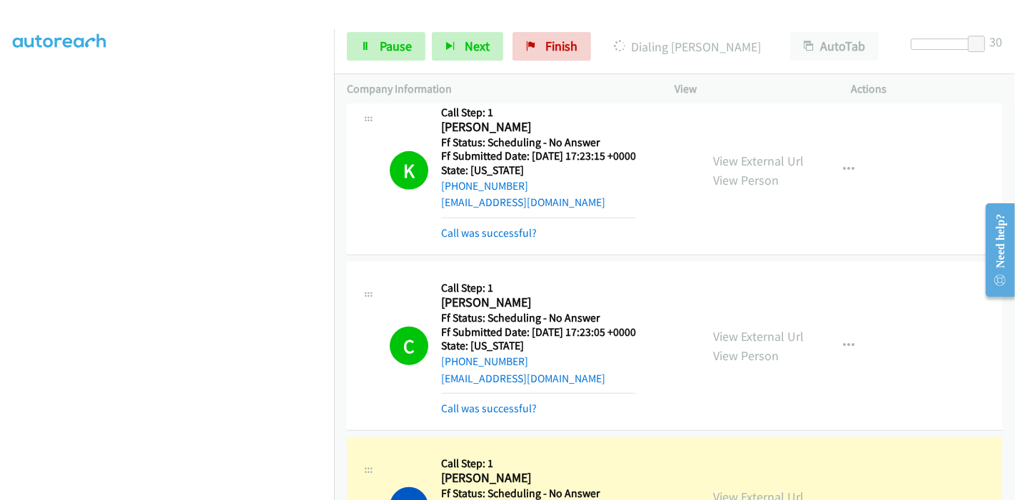
scroll to position [5391, 0]
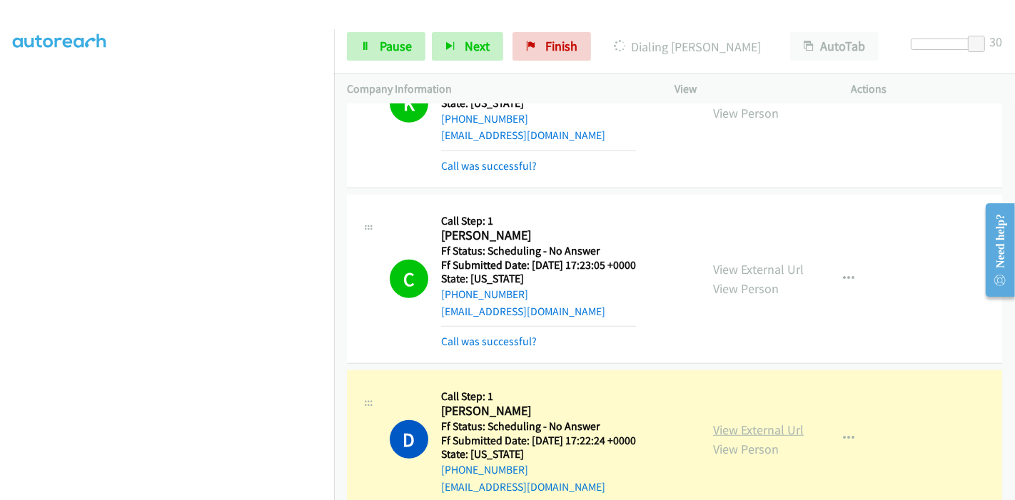
click at [736, 422] on link "View External Url" at bounding box center [758, 430] width 91 height 16
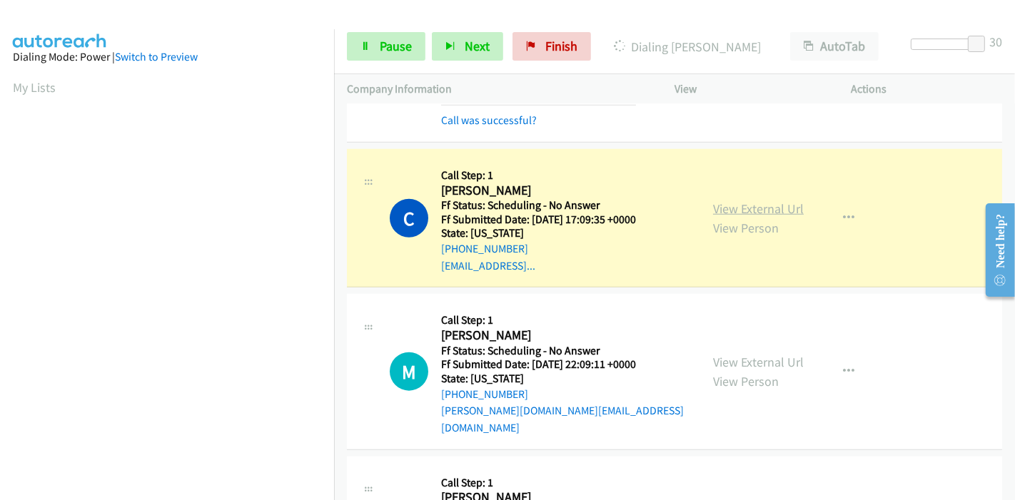
scroll to position [301, 0]
click at [713, 200] on link "View External Url" at bounding box center [758, 208] width 91 height 16
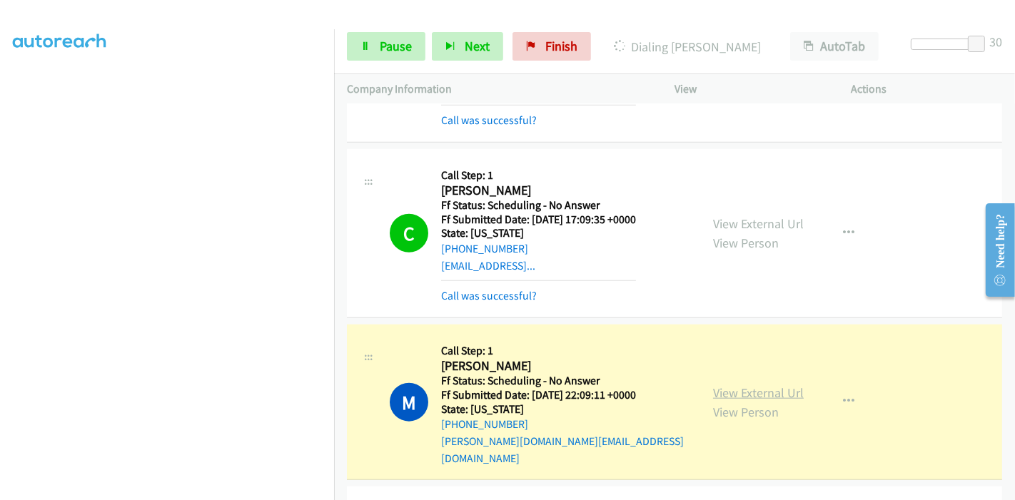
click at [786, 385] on link "View External Url" at bounding box center [758, 393] width 91 height 16
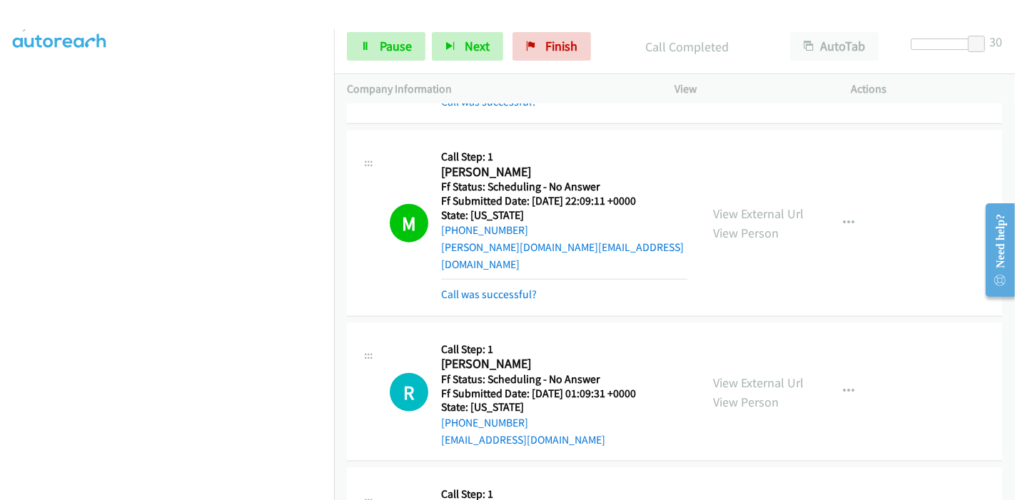
scroll to position [6025, 0]
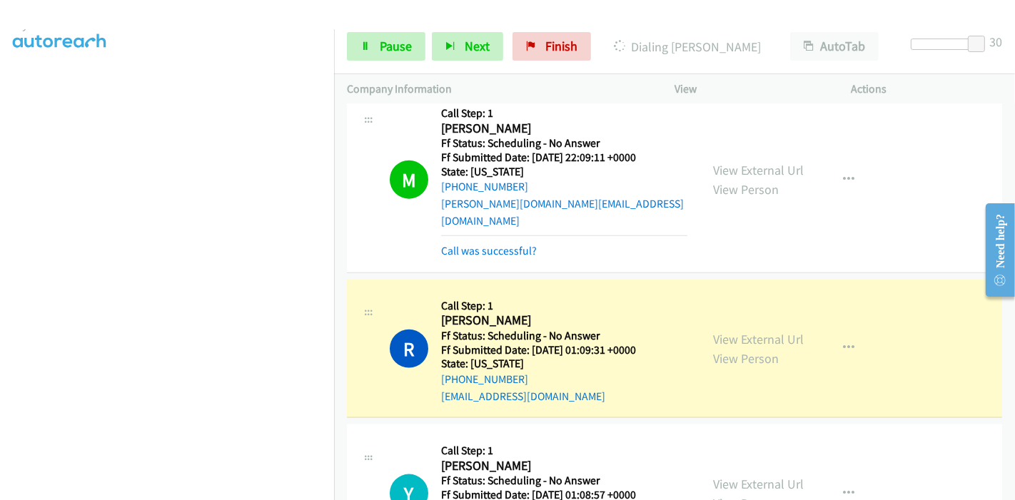
click at [776, 330] on div "View External Url View Person" at bounding box center [758, 349] width 91 height 39
click at [761, 331] on link "View External Url" at bounding box center [758, 339] width 91 height 16
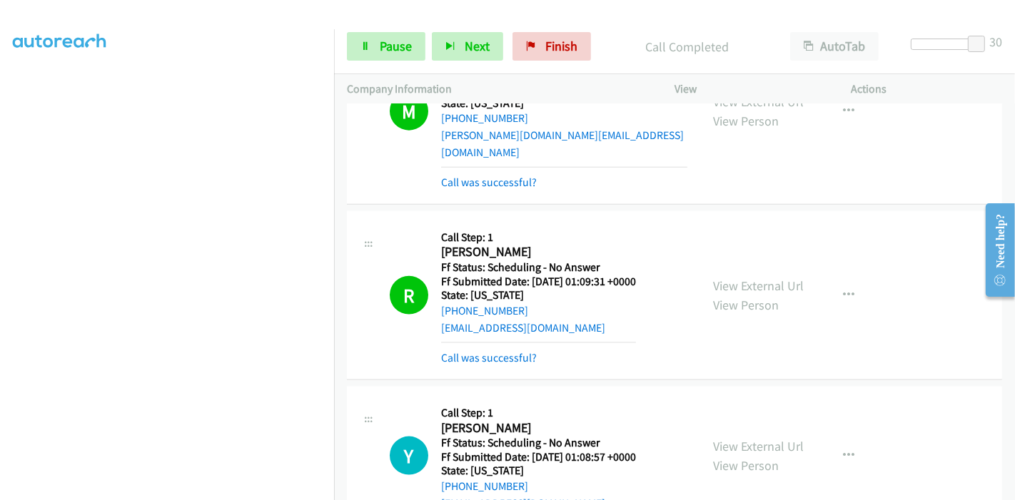
scroll to position [6183, 0]
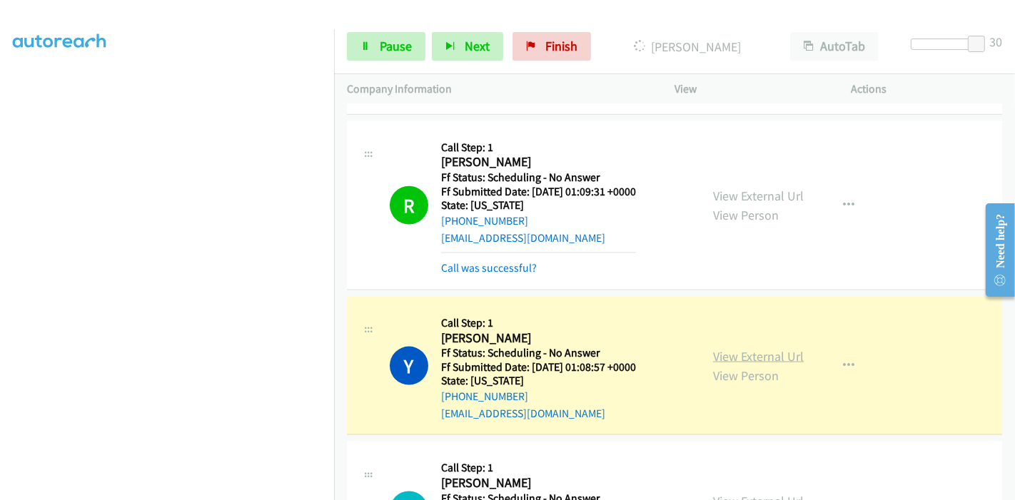
click at [733, 348] on link "View External Url" at bounding box center [758, 356] width 91 height 16
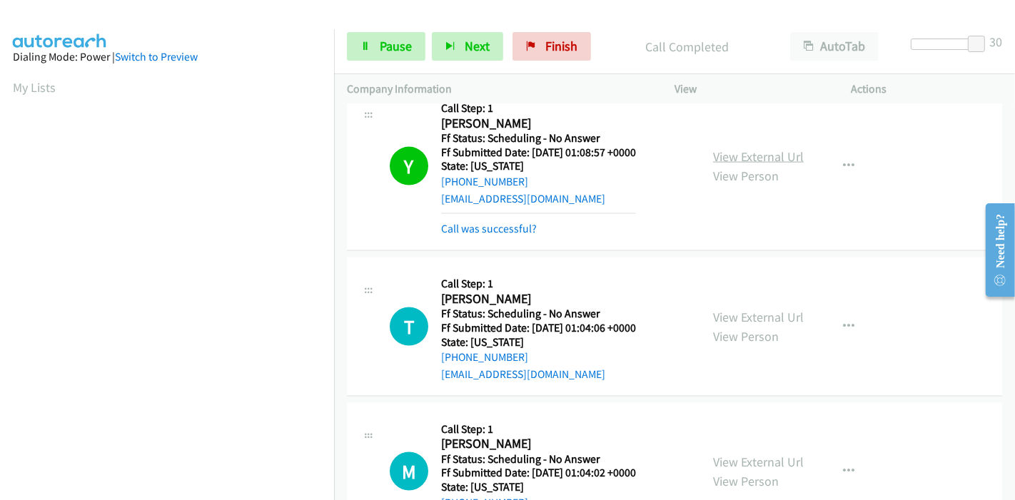
scroll to position [6422, 0]
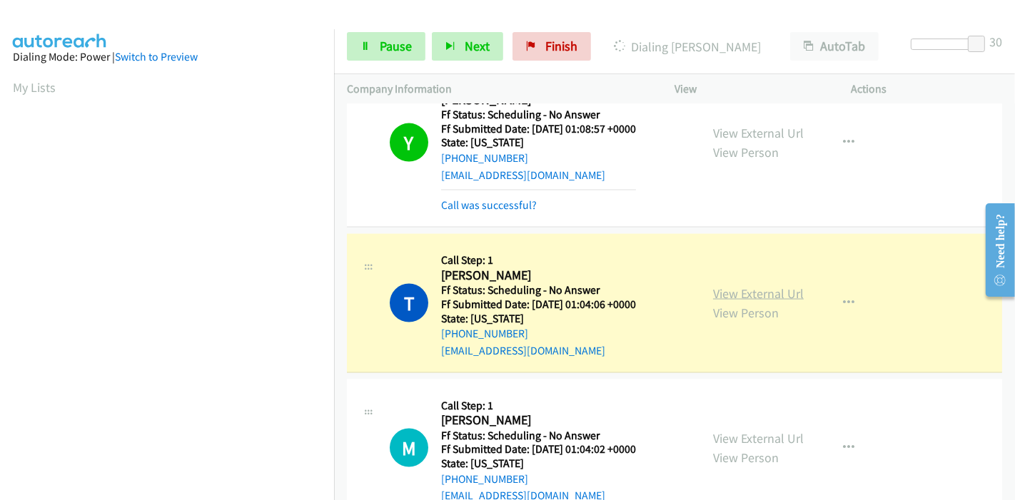
click at [733, 285] on link "View External Url" at bounding box center [758, 293] width 91 height 16
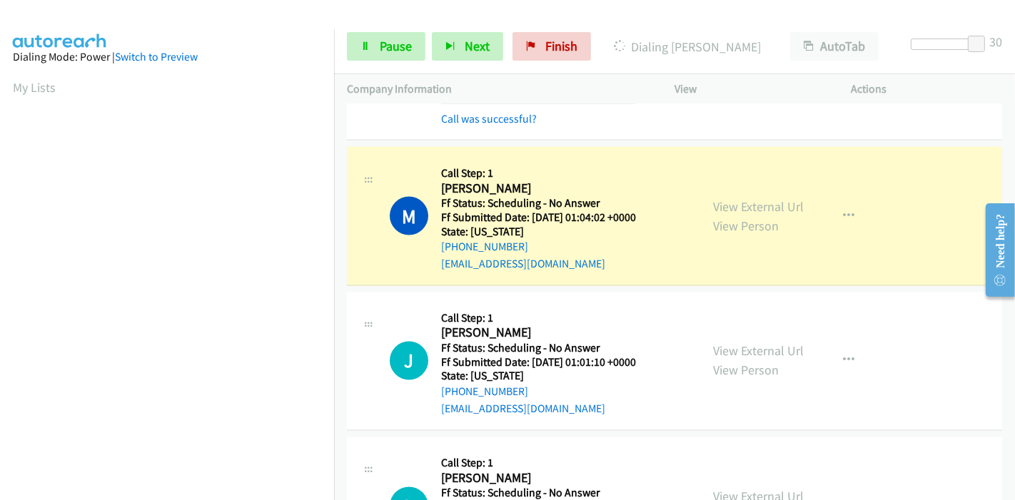
scroll to position [6659, 0]
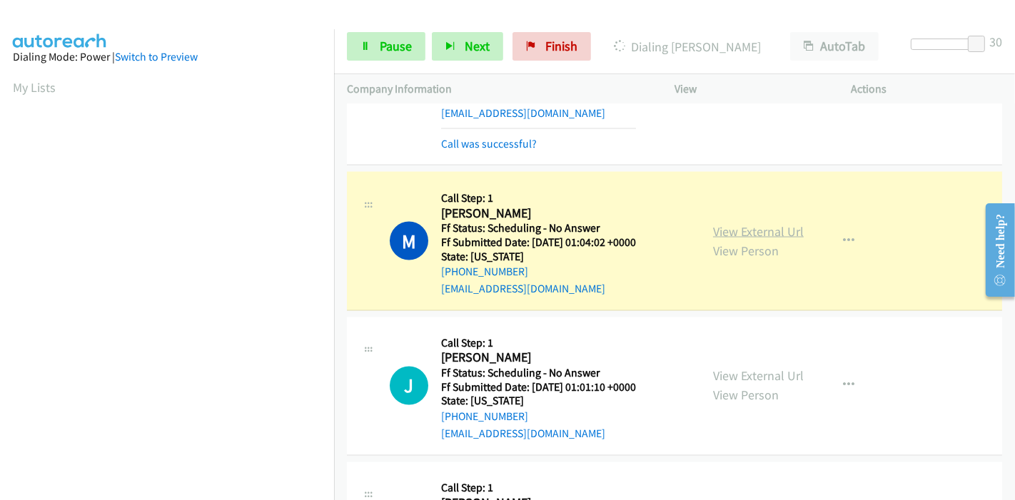
click at [752, 223] on link "View External Url" at bounding box center [758, 231] width 91 height 16
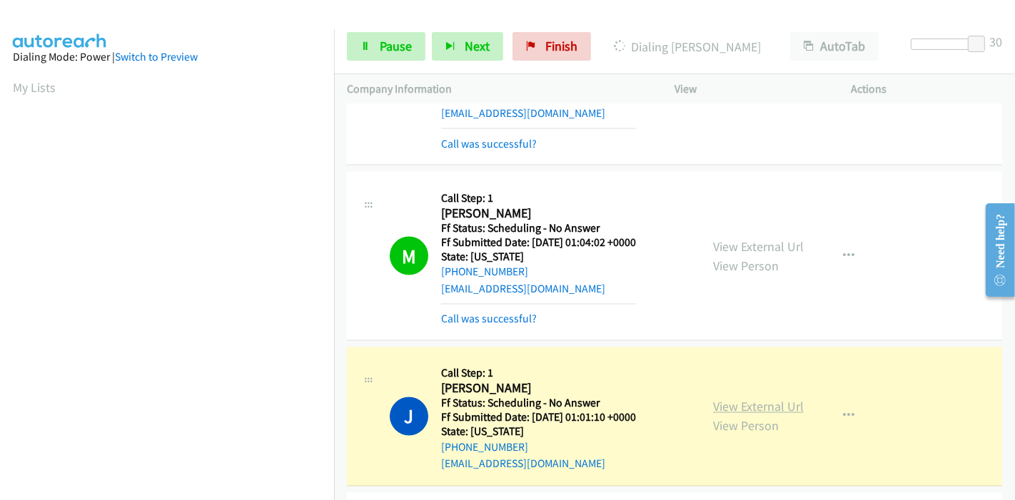
click at [716, 399] on link "View External Url" at bounding box center [758, 407] width 91 height 16
click at [375, 45] on link "Pause" at bounding box center [386, 46] width 78 height 29
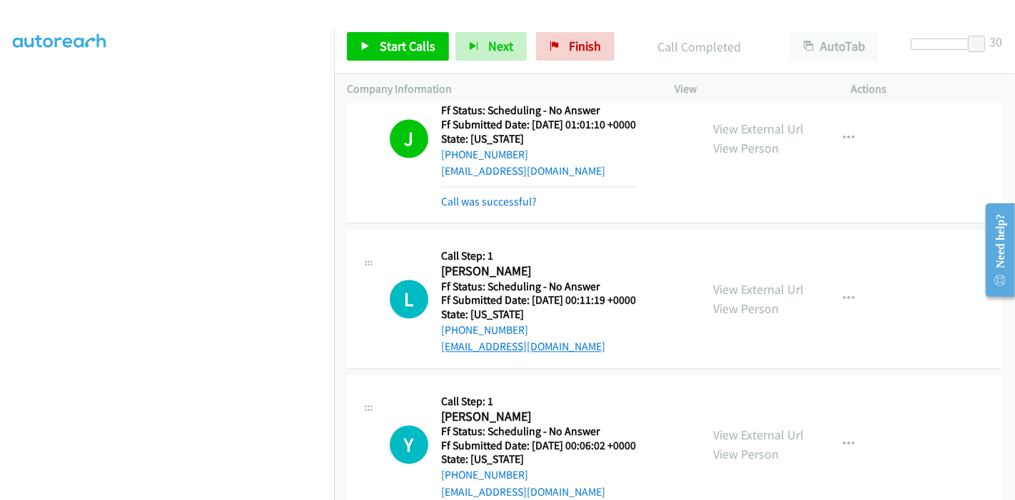
scroll to position [6976, 0]
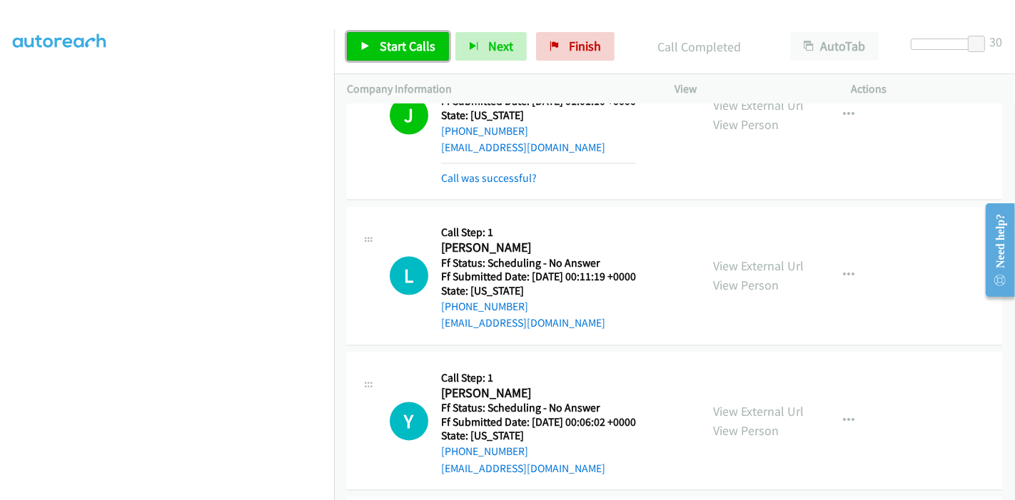
click at [382, 46] on span "Start Calls" at bounding box center [408, 46] width 56 height 16
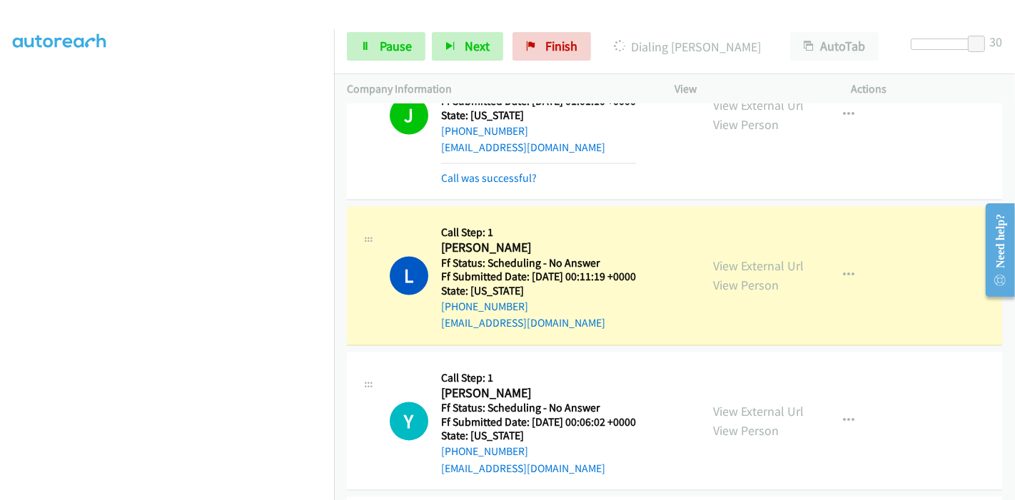
scroll to position [0, 0]
click at [713, 258] on link "View External Url" at bounding box center [758, 266] width 91 height 16
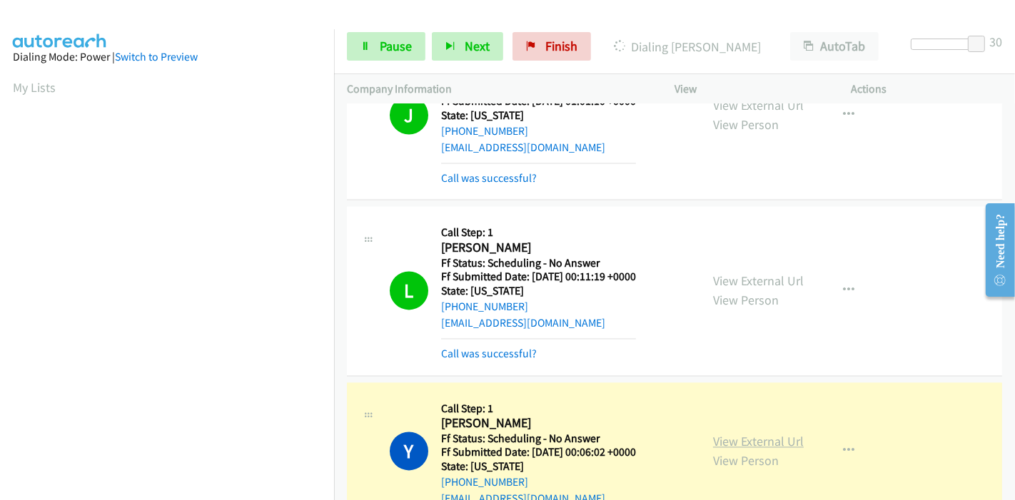
click at [771, 433] on link "View External Url" at bounding box center [758, 441] width 91 height 16
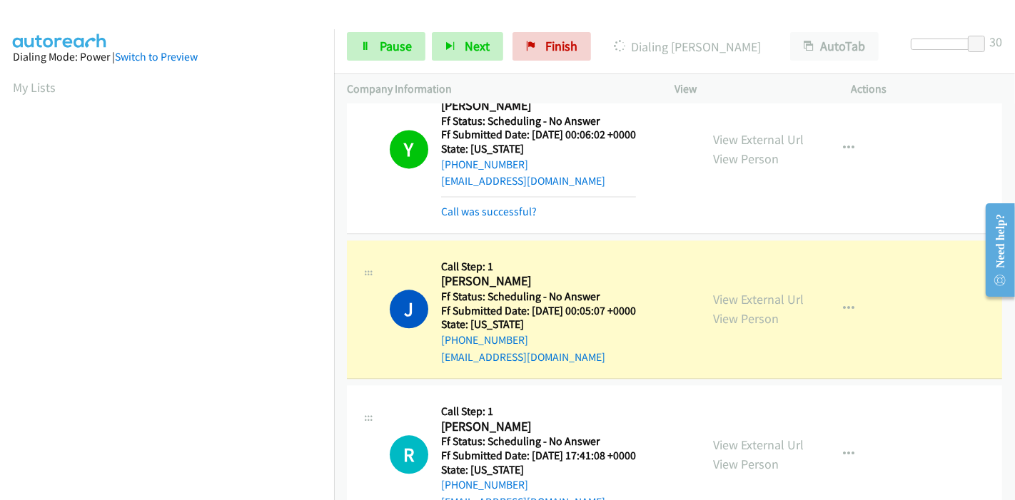
scroll to position [301, 0]
click at [713, 291] on link "View External Url" at bounding box center [758, 299] width 91 height 16
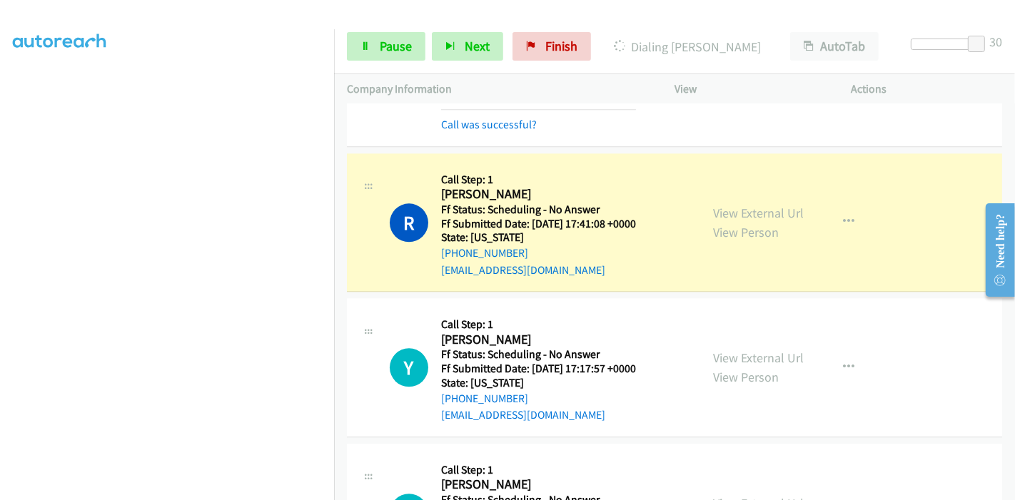
scroll to position [7531, 0]
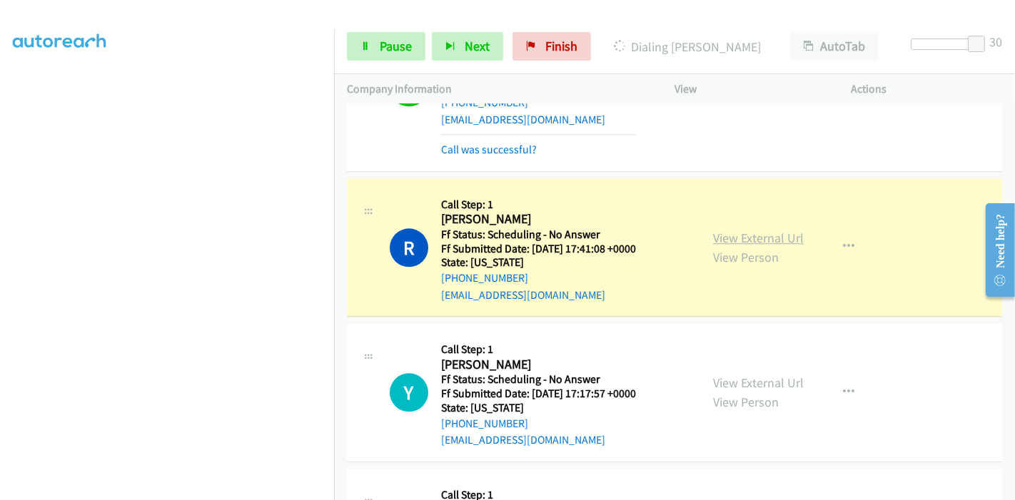
click at [780, 230] on link "View External Url" at bounding box center [758, 238] width 91 height 16
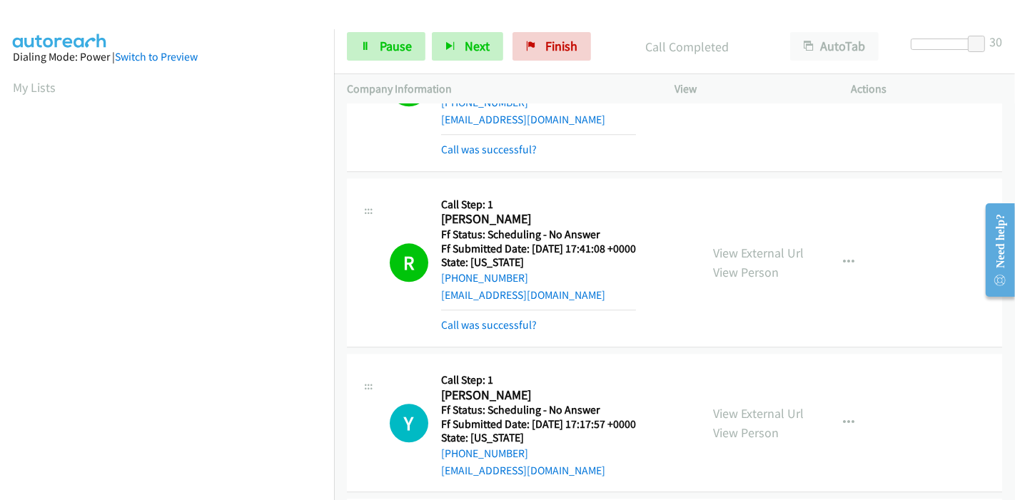
scroll to position [301, 0]
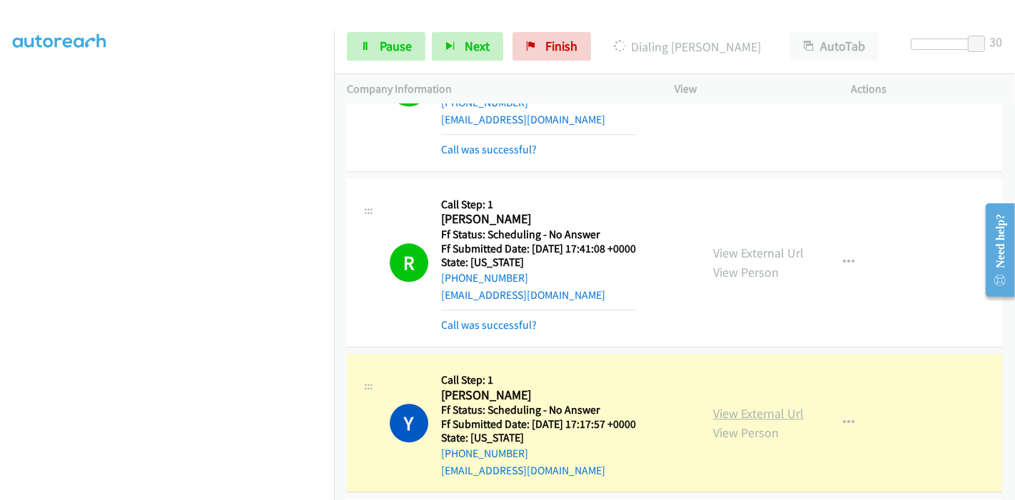
click at [766, 405] on link "View External Url" at bounding box center [758, 413] width 91 height 16
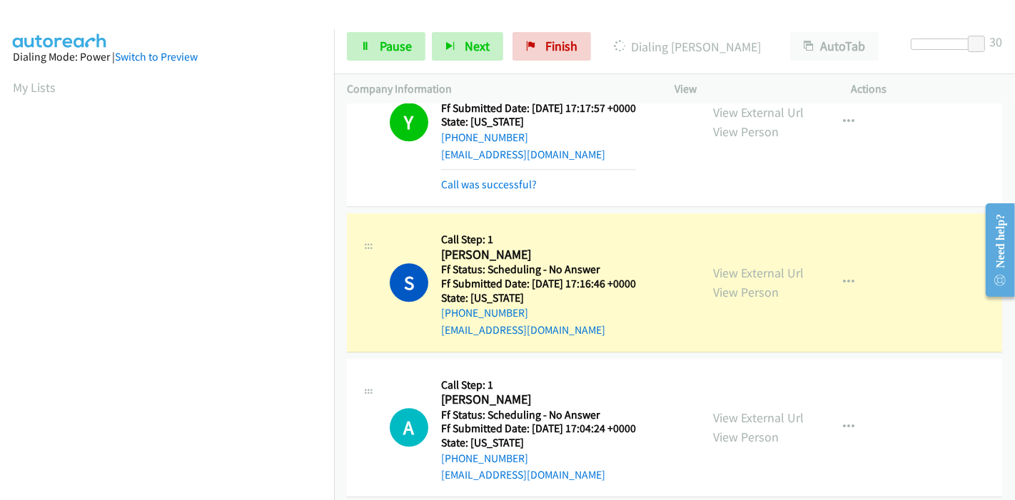
scroll to position [7849, 0]
click at [787, 263] on link "View External Url" at bounding box center [758, 271] width 91 height 16
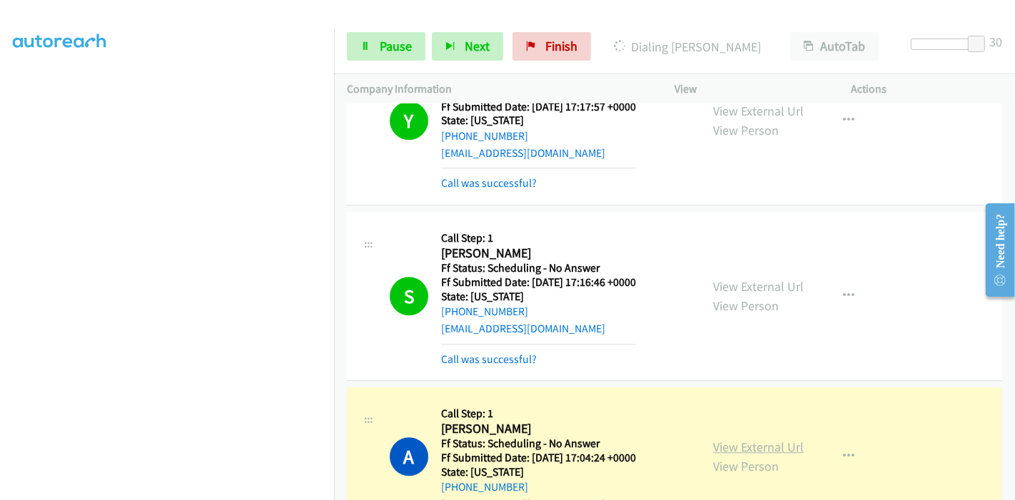
click at [759, 439] on link "View External Url" at bounding box center [758, 447] width 91 height 16
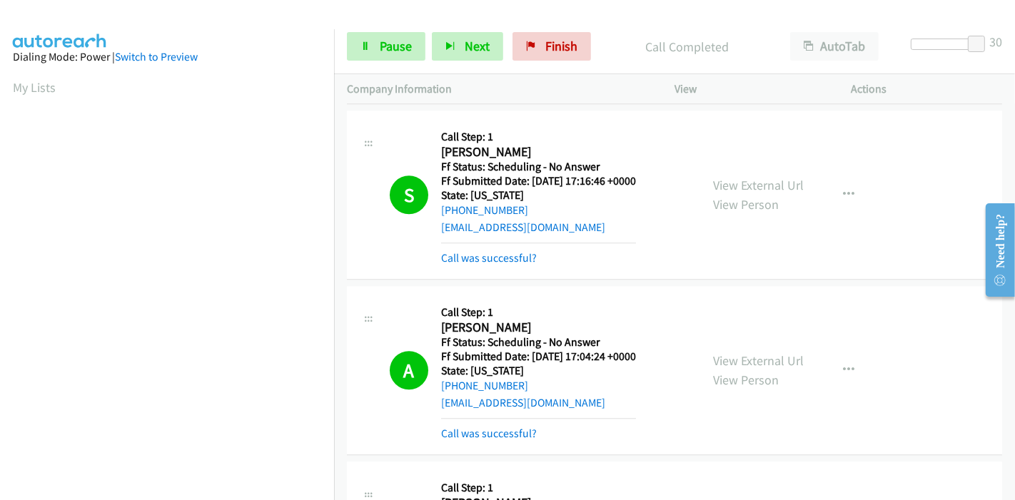
scroll to position [8007, 0]
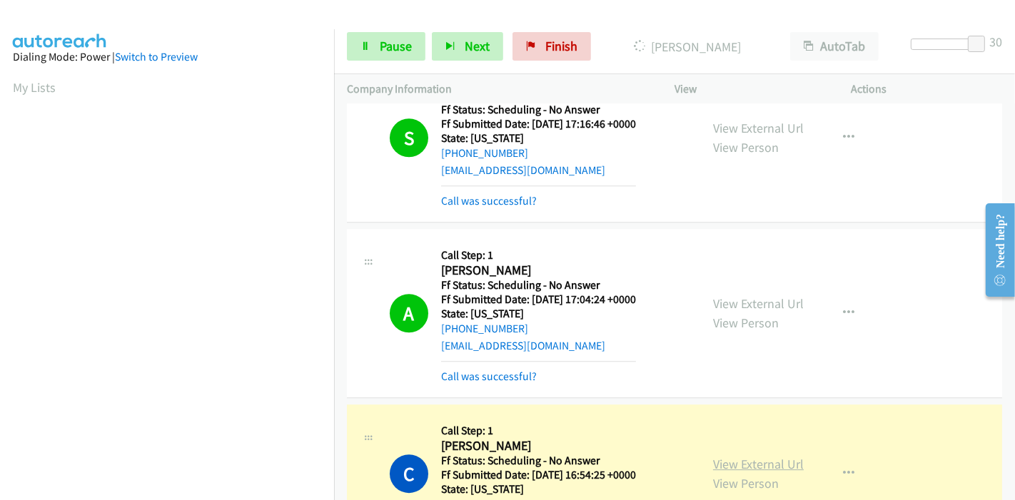
click at [724, 456] on link "View External Url" at bounding box center [758, 464] width 91 height 16
drag, startPoint x: 400, startPoint y: 58, endPoint x: 387, endPoint y: 58, distance: 12.1
click at [400, 58] on link "Pause" at bounding box center [386, 46] width 78 height 29
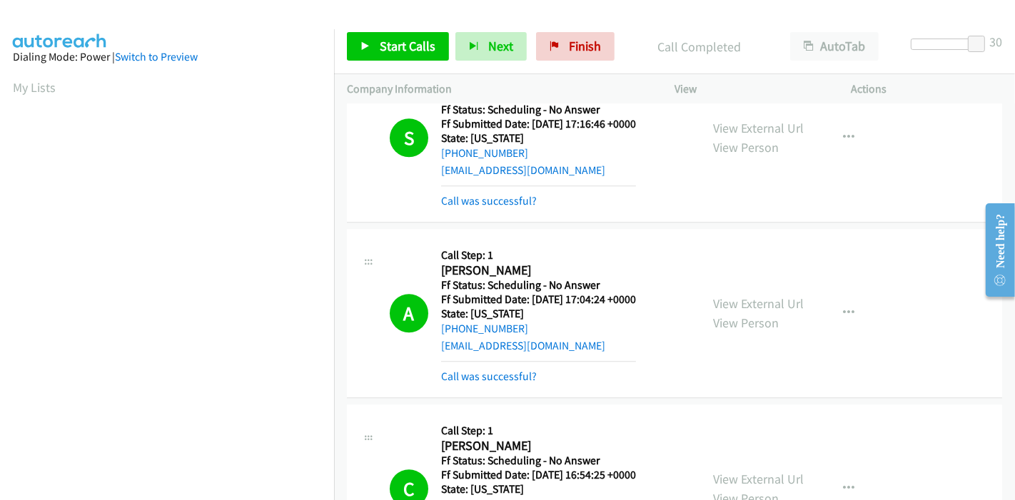
scroll to position [301, 0]
click at [407, 43] on span "Start Calls" at bounding box center [408, 46] width 56 height 16
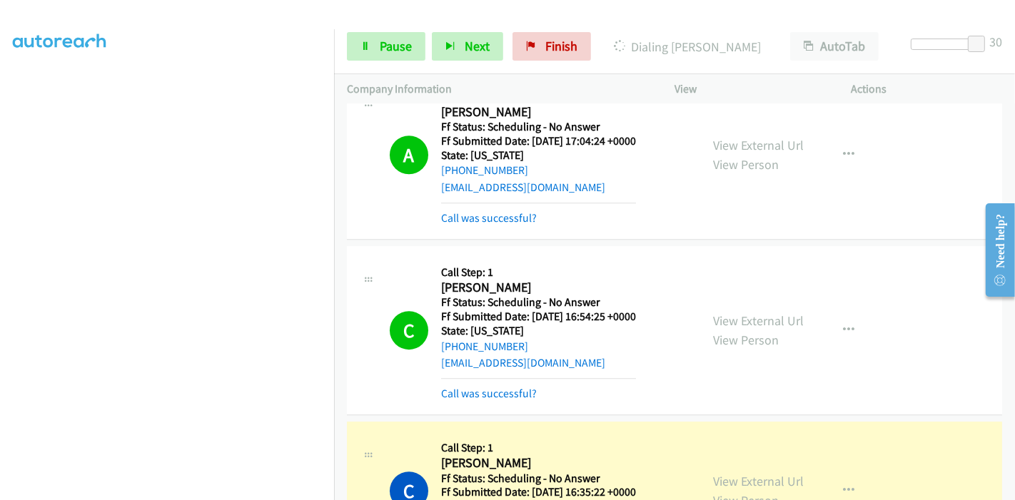
scroll to position [8324, 0]
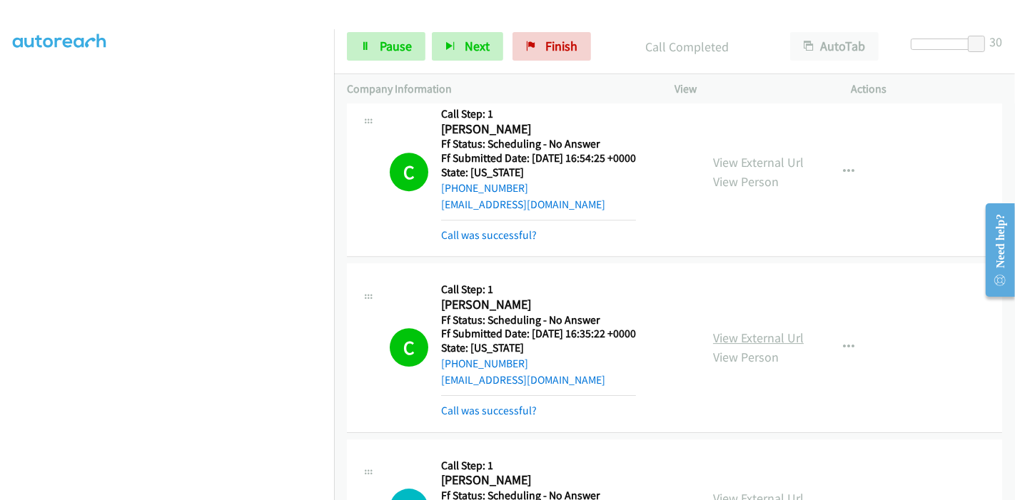
click at [728, 330] on link "View External Url" at bounding box center [758, 338] width 91 height 16
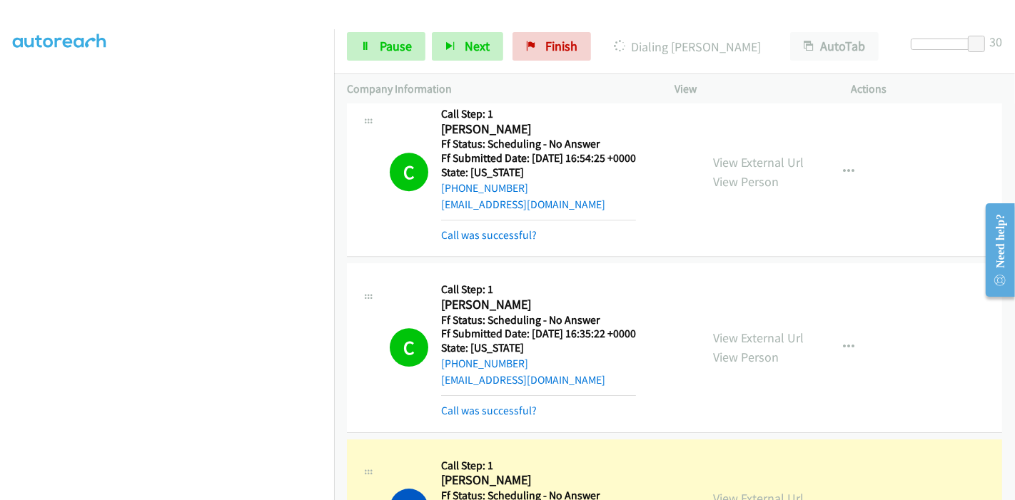
scroll to position [0, 0]
click at [377, 51] on link "Pause" at bounding box center [386, 46] width 78 height 29
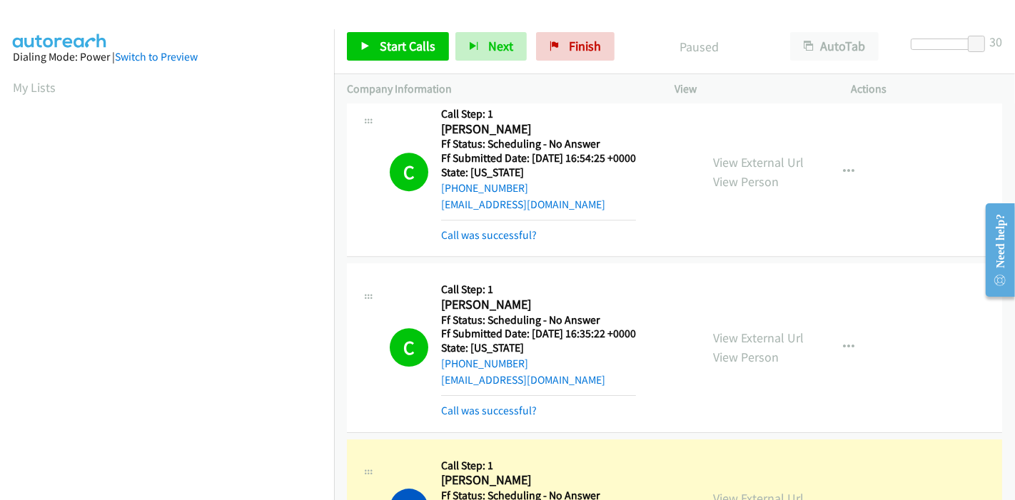
scroll to position [301, 0]
click at [726, 490] on link "View External Url" at bounding box center [758, 498] width 91 height 16
